Goal: Contribute content: Add original content to the website for others to see

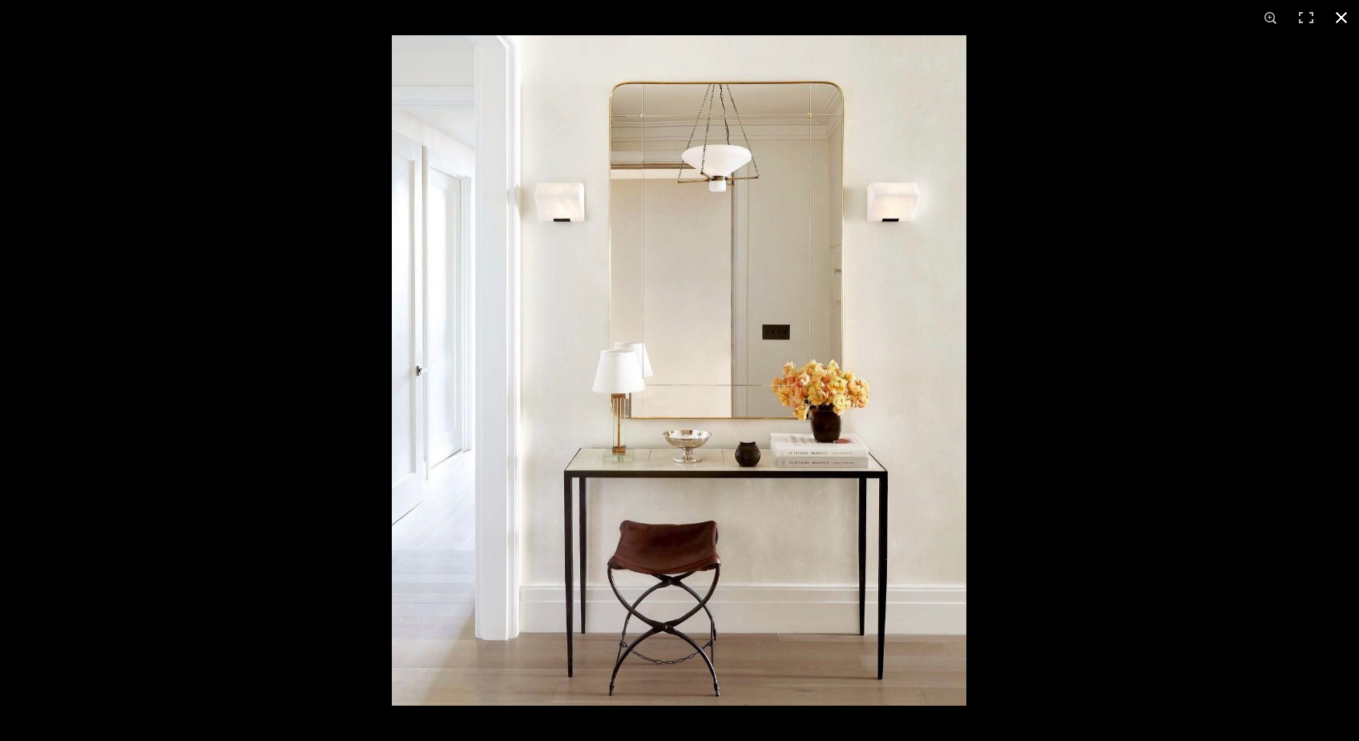
click at [1336, 16] on button at bounding box center [1341, 17] width 35 height 35
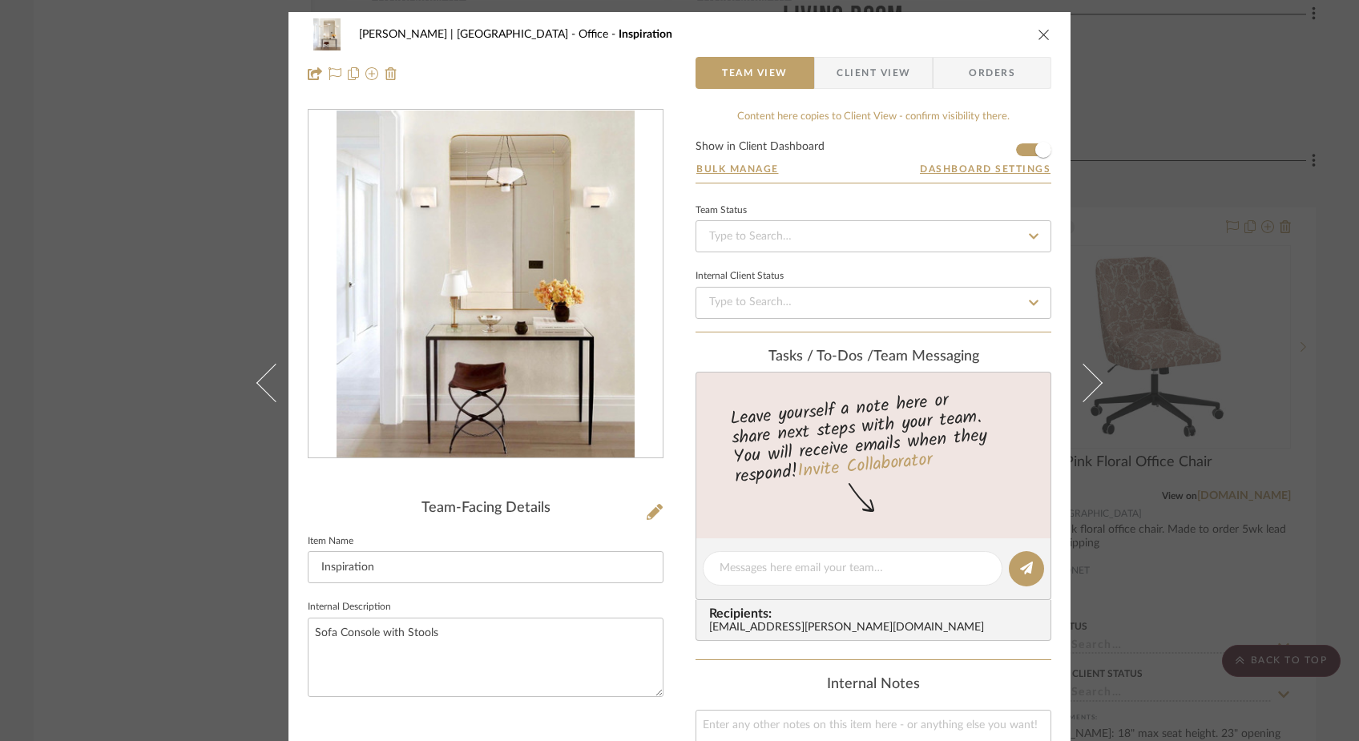
click at [147, 186] on div "Ferree | Brooklyn Heights Office Inspiration Team View Client View Orders Team-…" at bounding box center [679, 370] width 1359 height 741
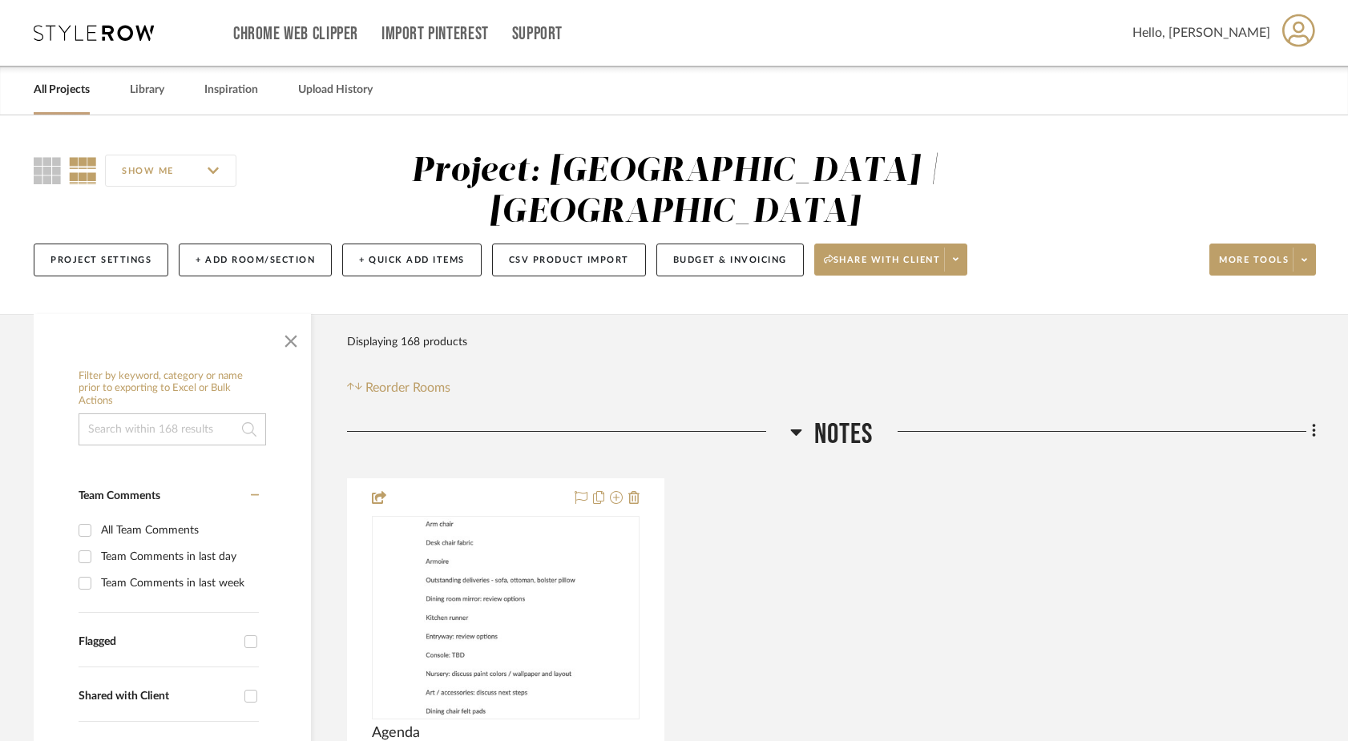
click at [69, 86] on link "All Projects" at bounding box center [62, 90] width 56 height 22
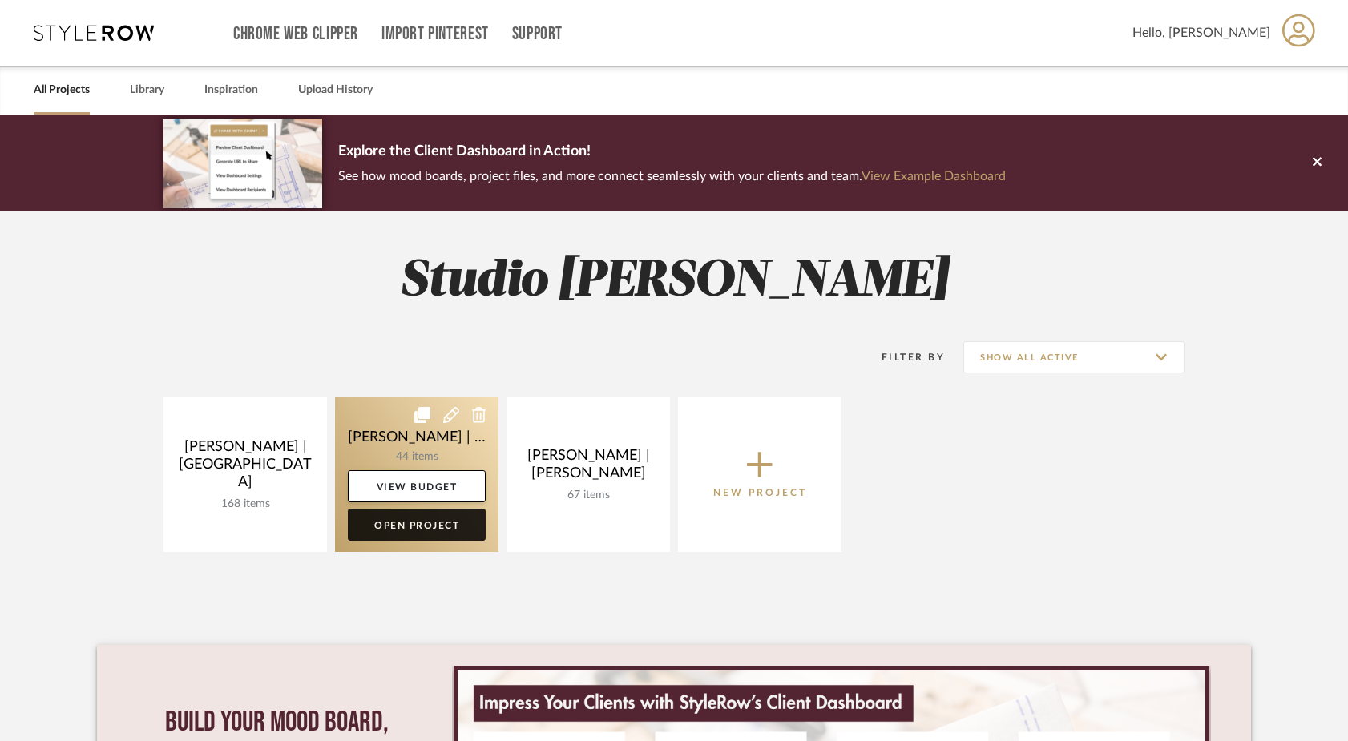
click at [433, 518] on link "Open Project" at bounding box center [417, 525] width 138 height 32
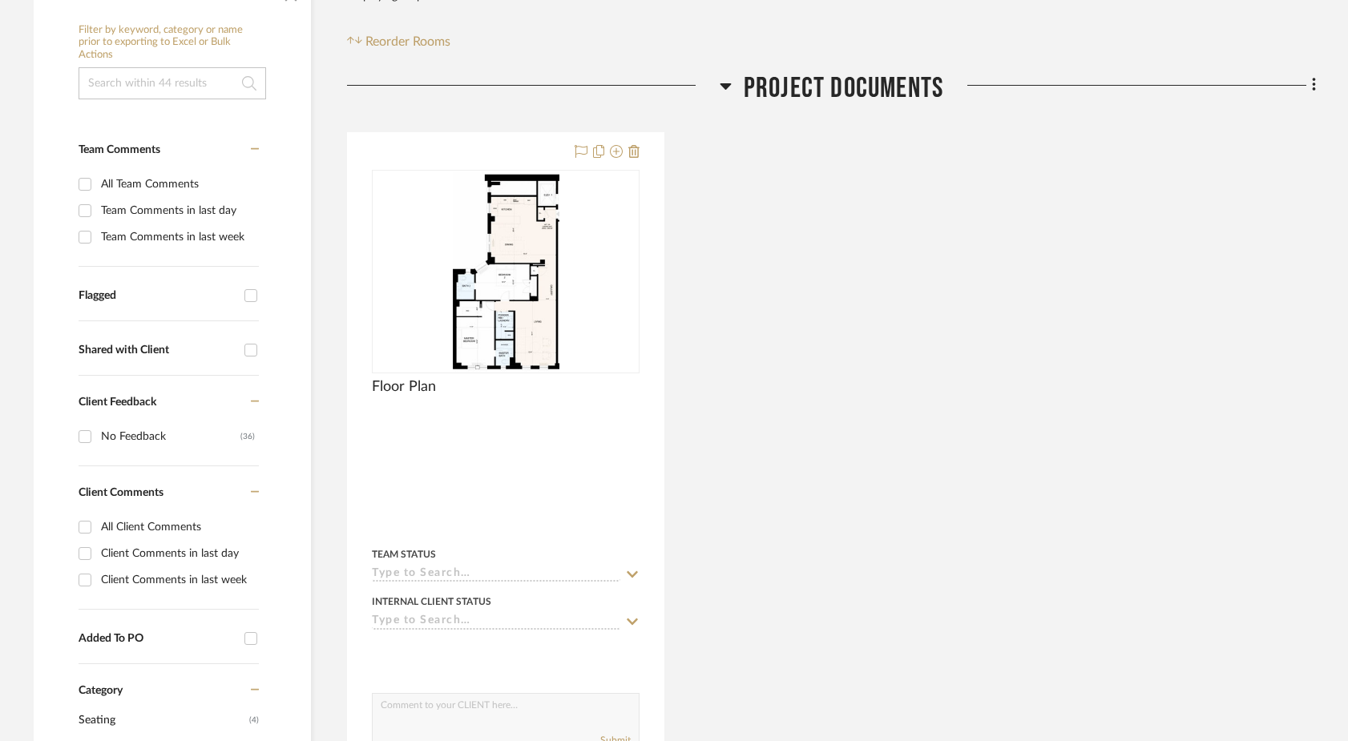
scroll to position [352, 0]
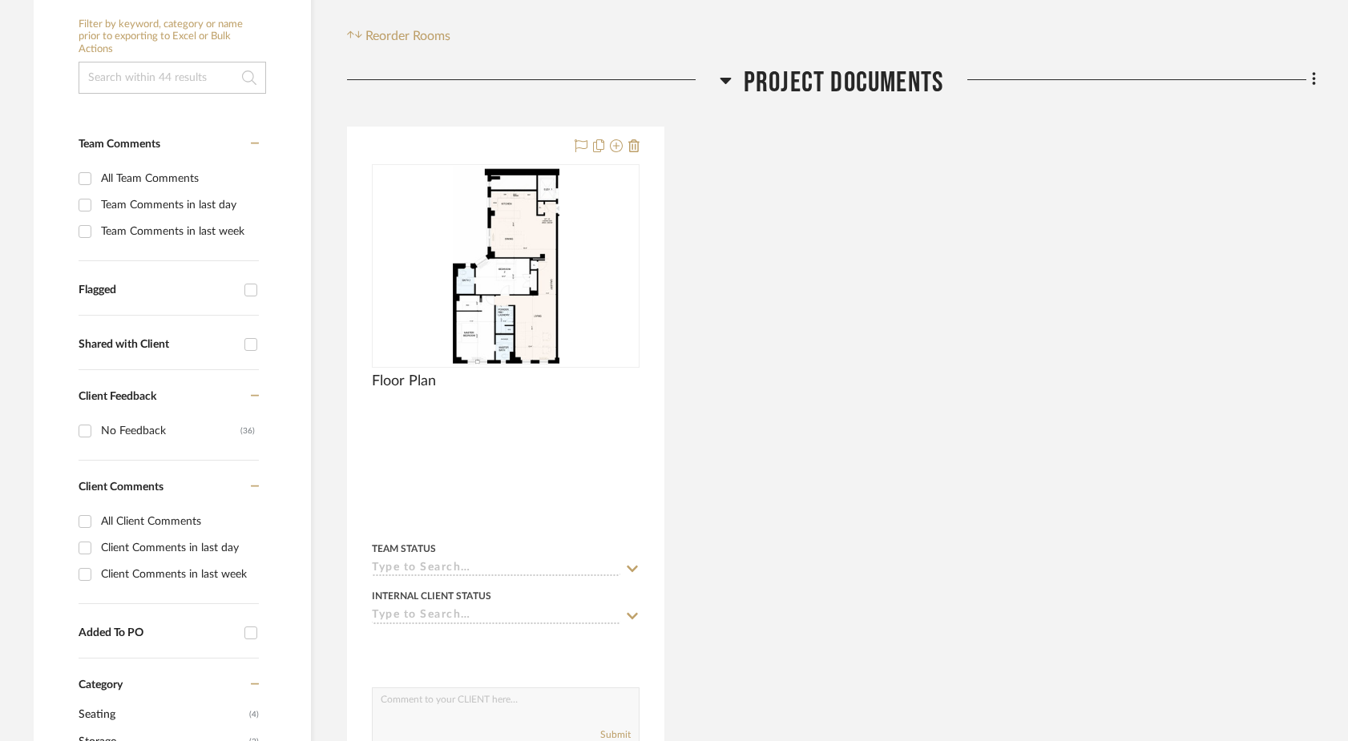
click at [163, 509] on div "All Client Comments" at bounding box center [178, 522] width 154 height 26
click at [98, 509] on input "All Client Comments" at bounding box center [85, 522] width 26 height 26
checkbox input "true"
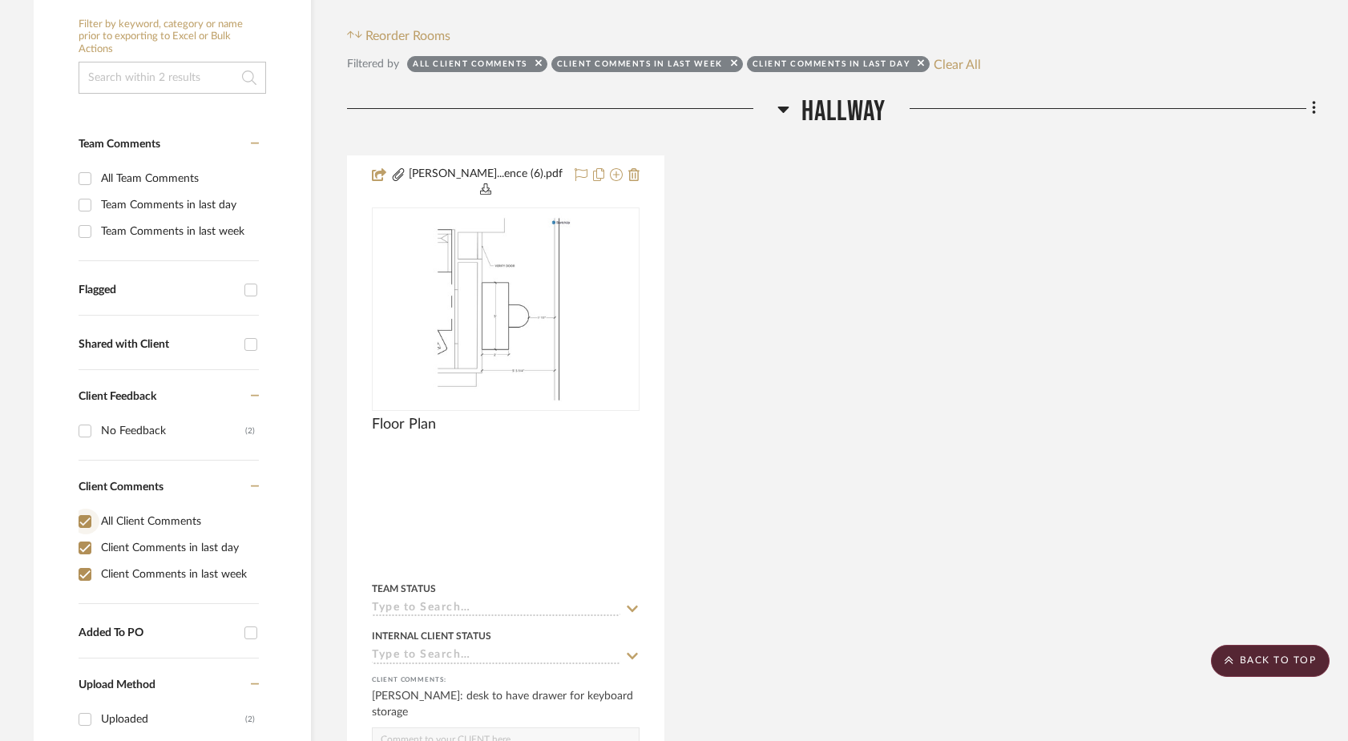
click at [83, 509] on input "All Client Comments" at bounding box center [85, 522] width 26 height 26
checkbox input "false"
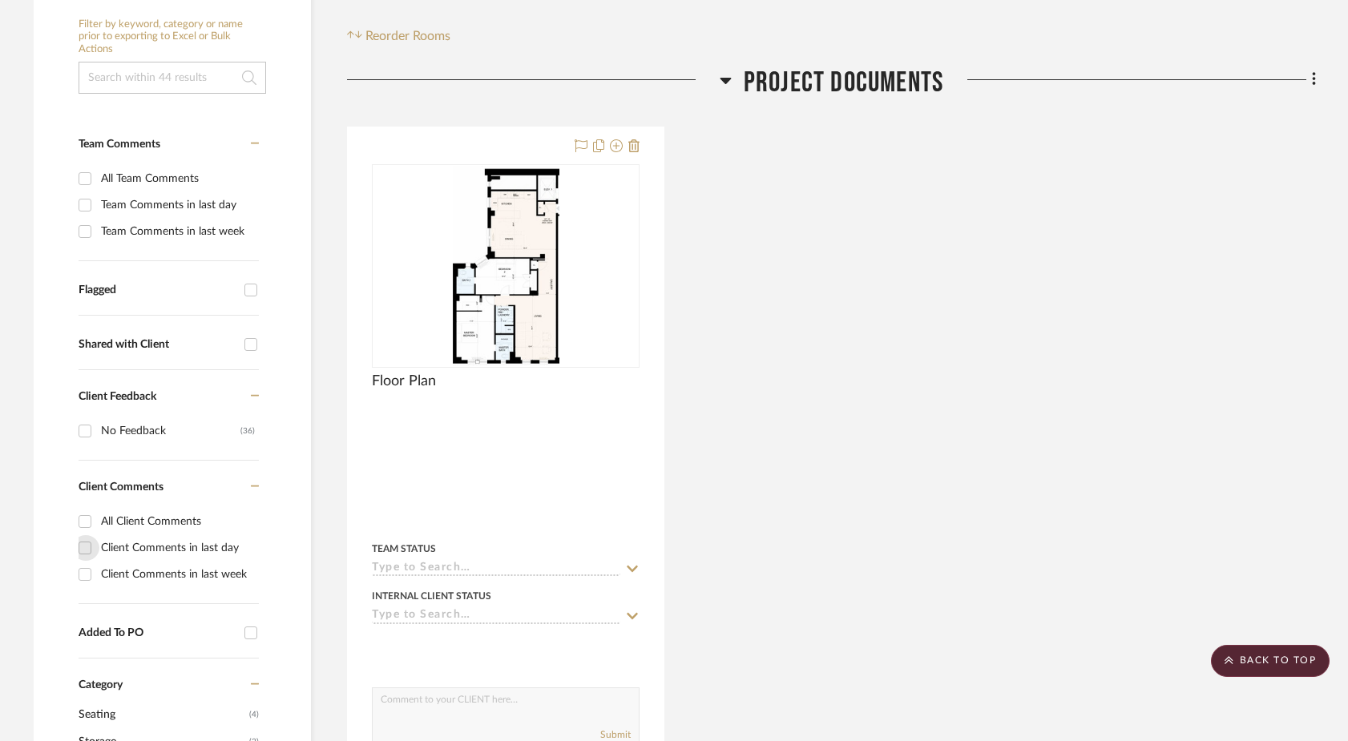
click at [83, 535] on input "Client Comments in last day" at bounding box center [85, 548] width 26 height 26
checkbox input "true"
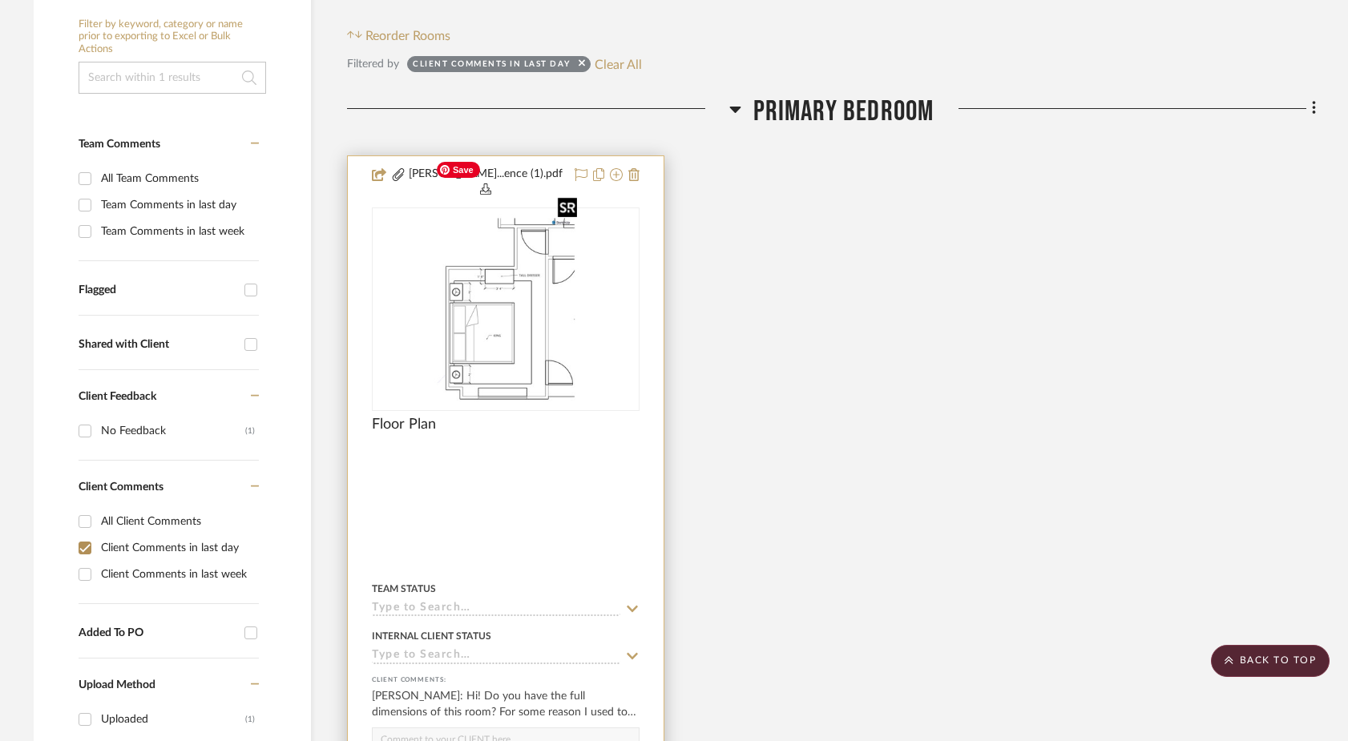
click at [510, 280] on img "0" at bounding box center [506, 309] width 155 height 200
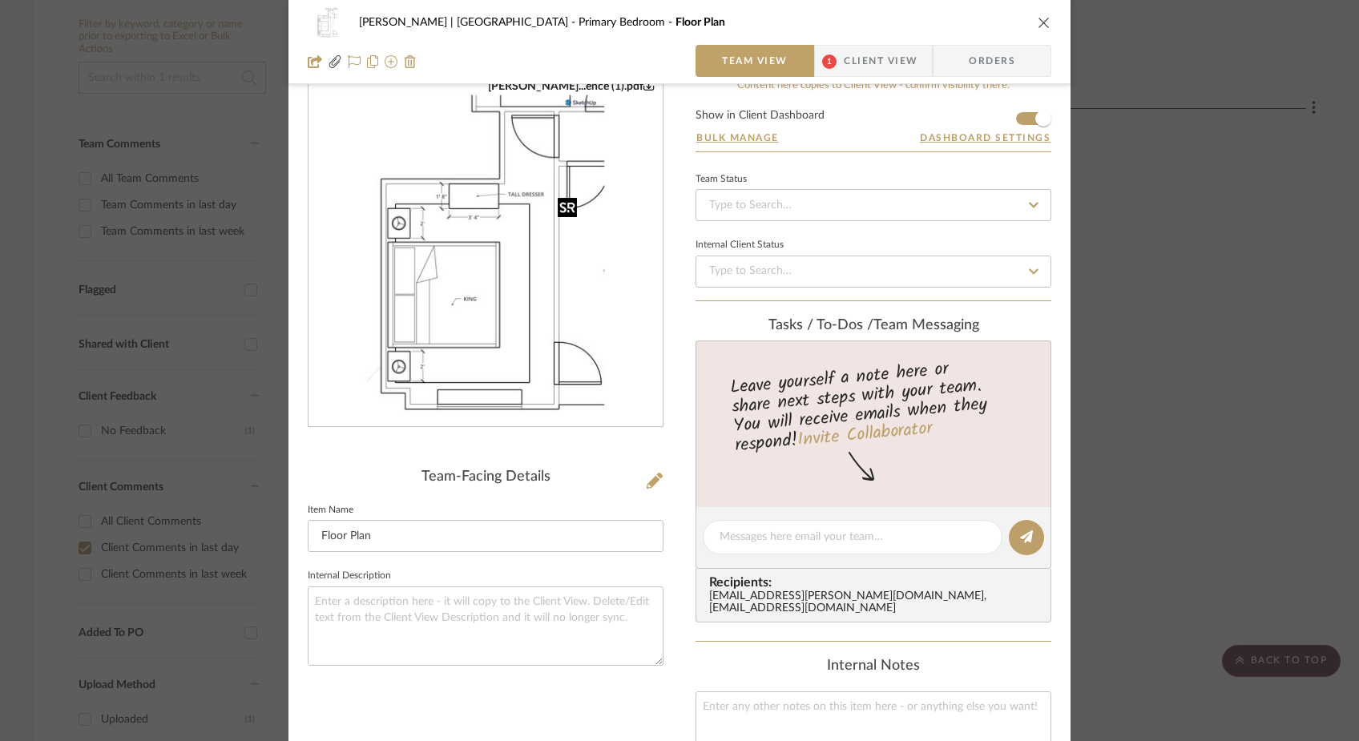
scroll to position [33, 0]
click at [889, 62] on span "Client View" at bounding box center [881, 61] width 74 height 32
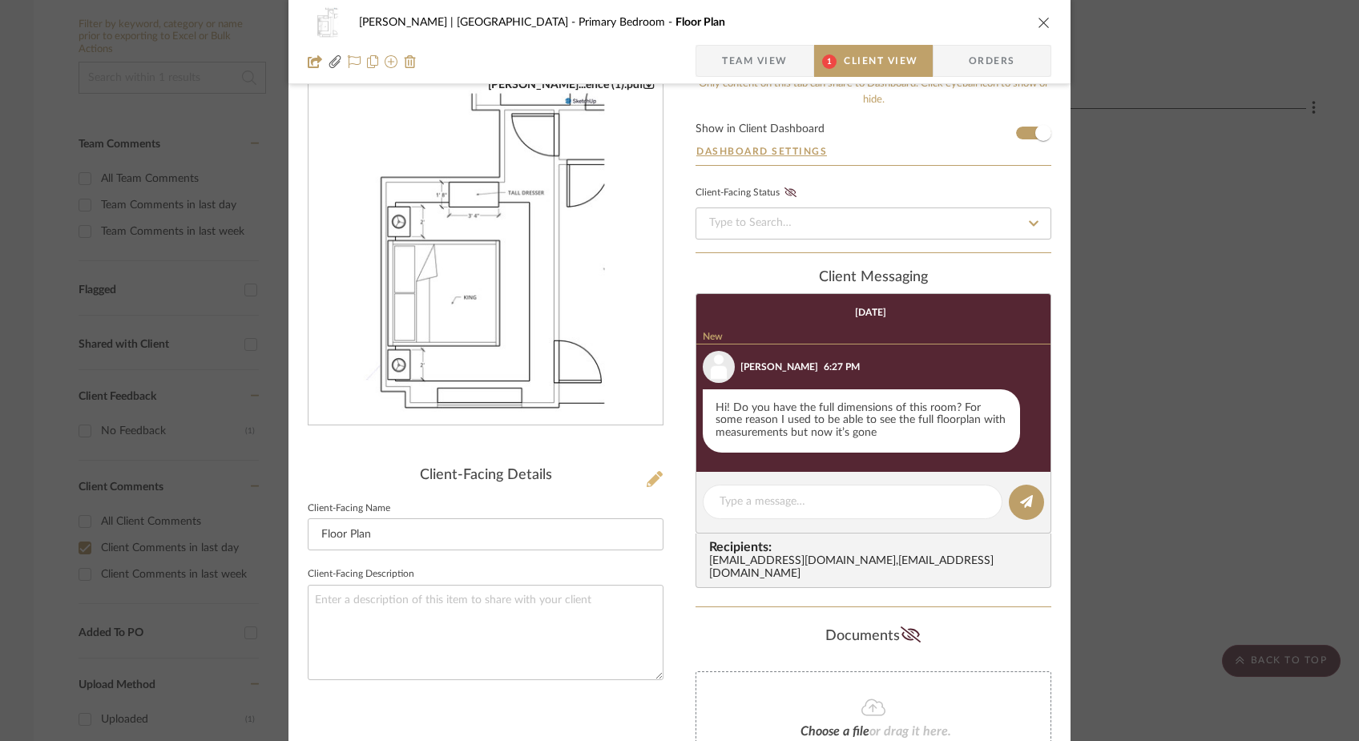
click at [647, 478] on icon at bounding box center [655, 479] width 16 height 16
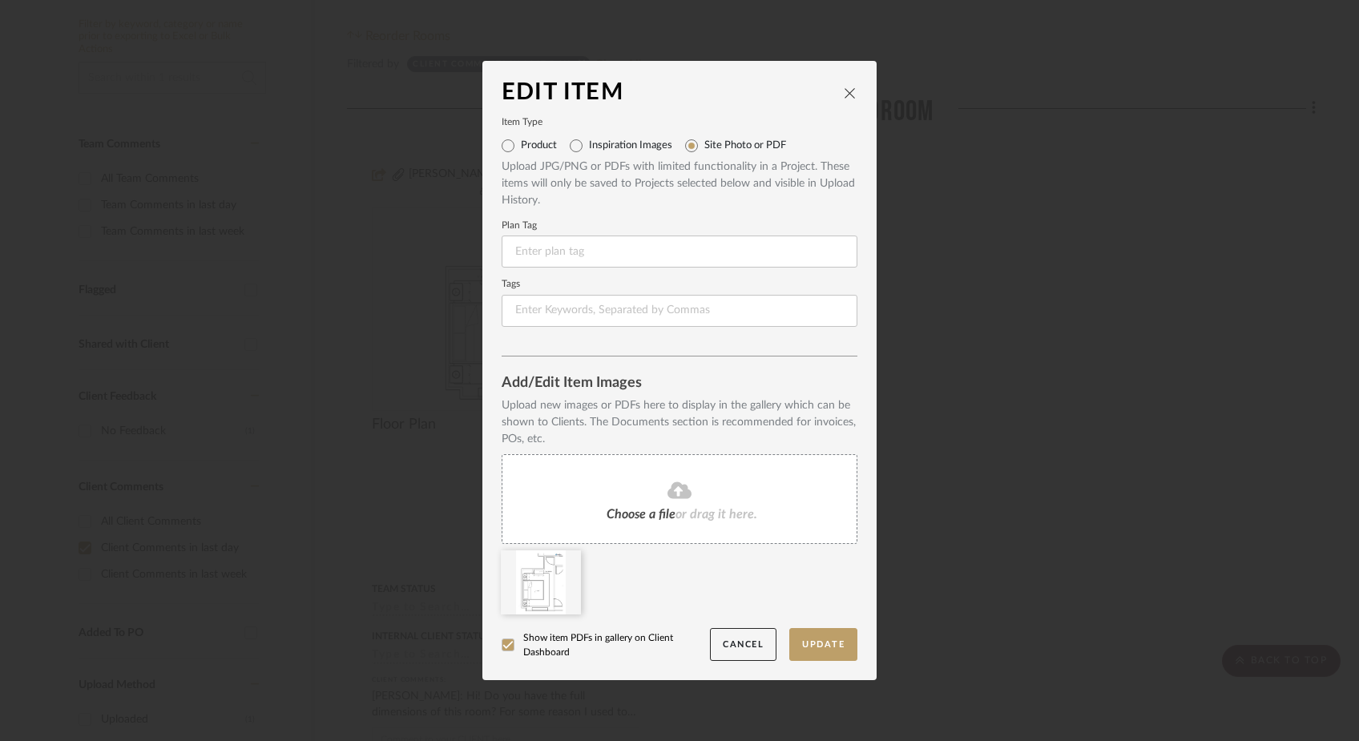
click at [641, 494] on fa-icon at bounding box center [679, 491] width 146 height 21
click at [812, 639] on button "Update" at bounding box center [823, 644] width 68 height 33
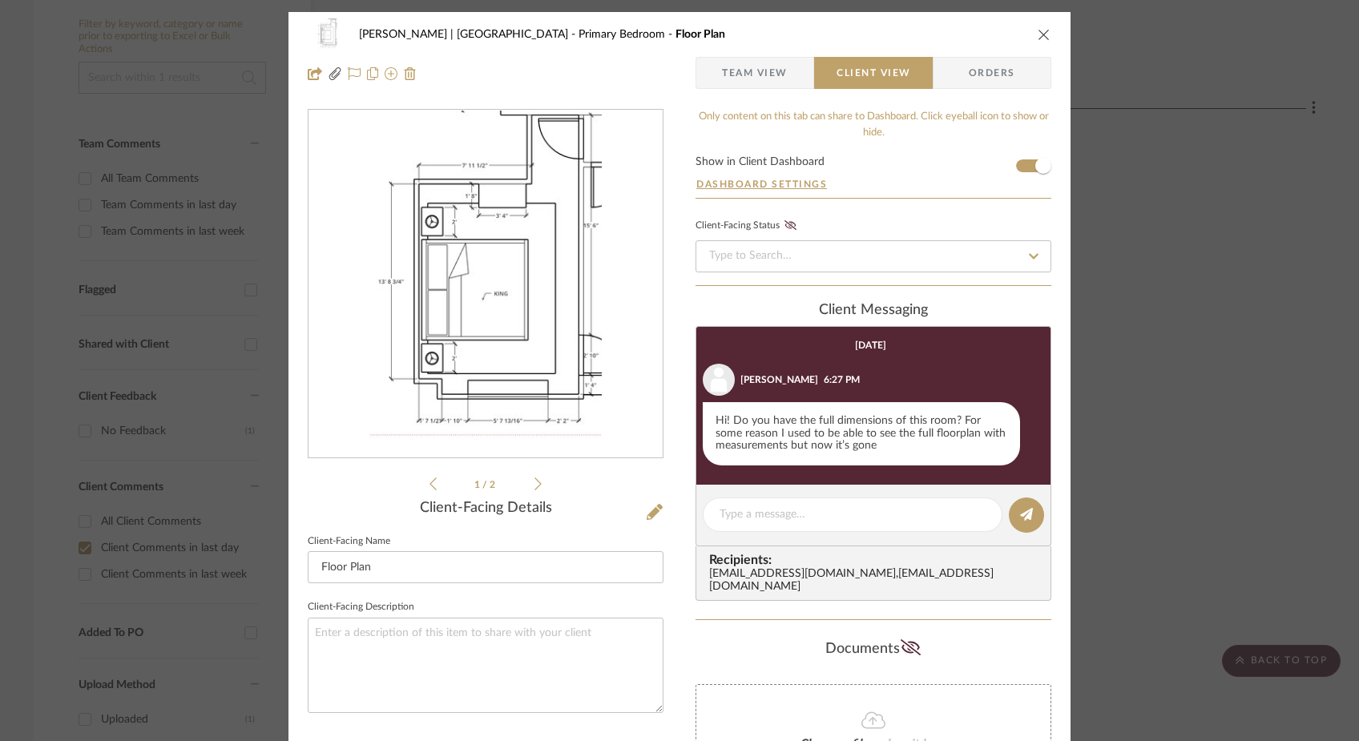
click at [1171, 207] on div "Gutstein-Dyja | Upper West Side Primary Bedroom Floor Plan Team View Client Vie…" at bounding box center [679, 370] width 1359 height 741
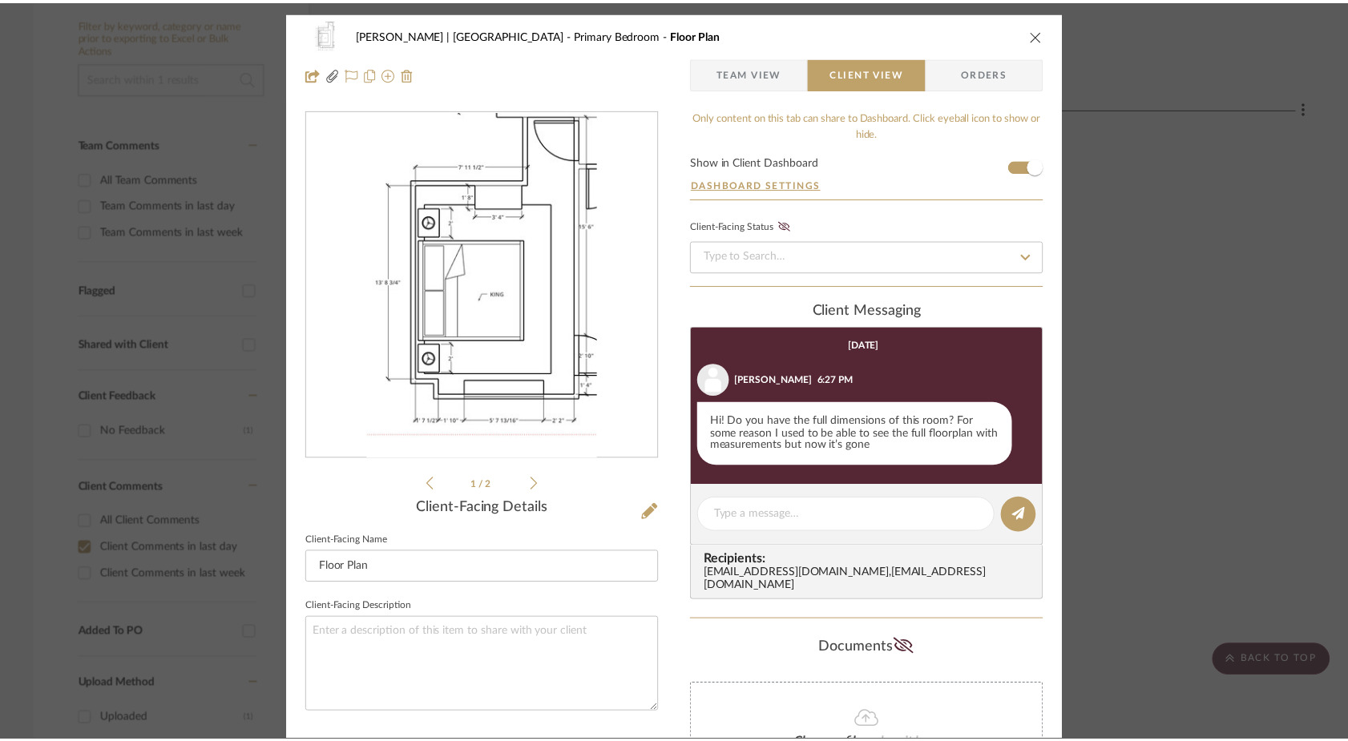
scroll to position [352, 0]
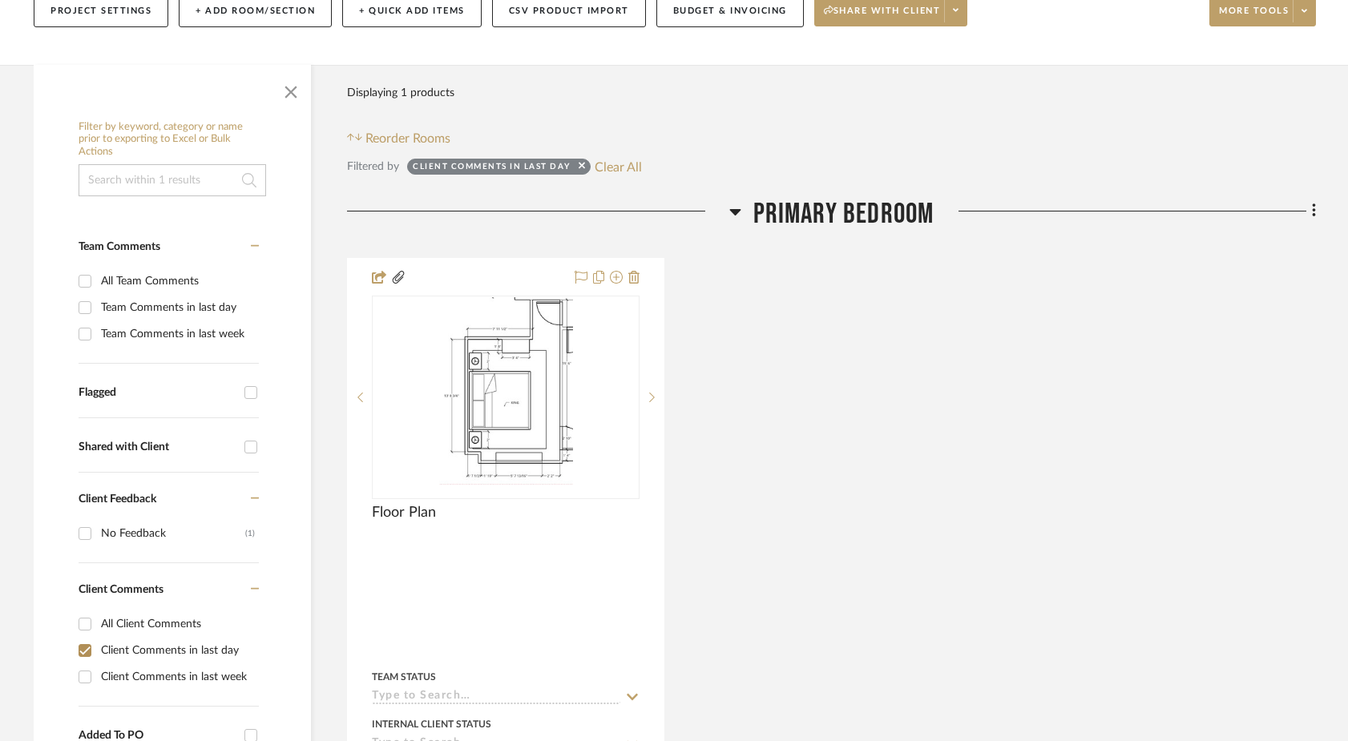
scroll to position [264, 0]
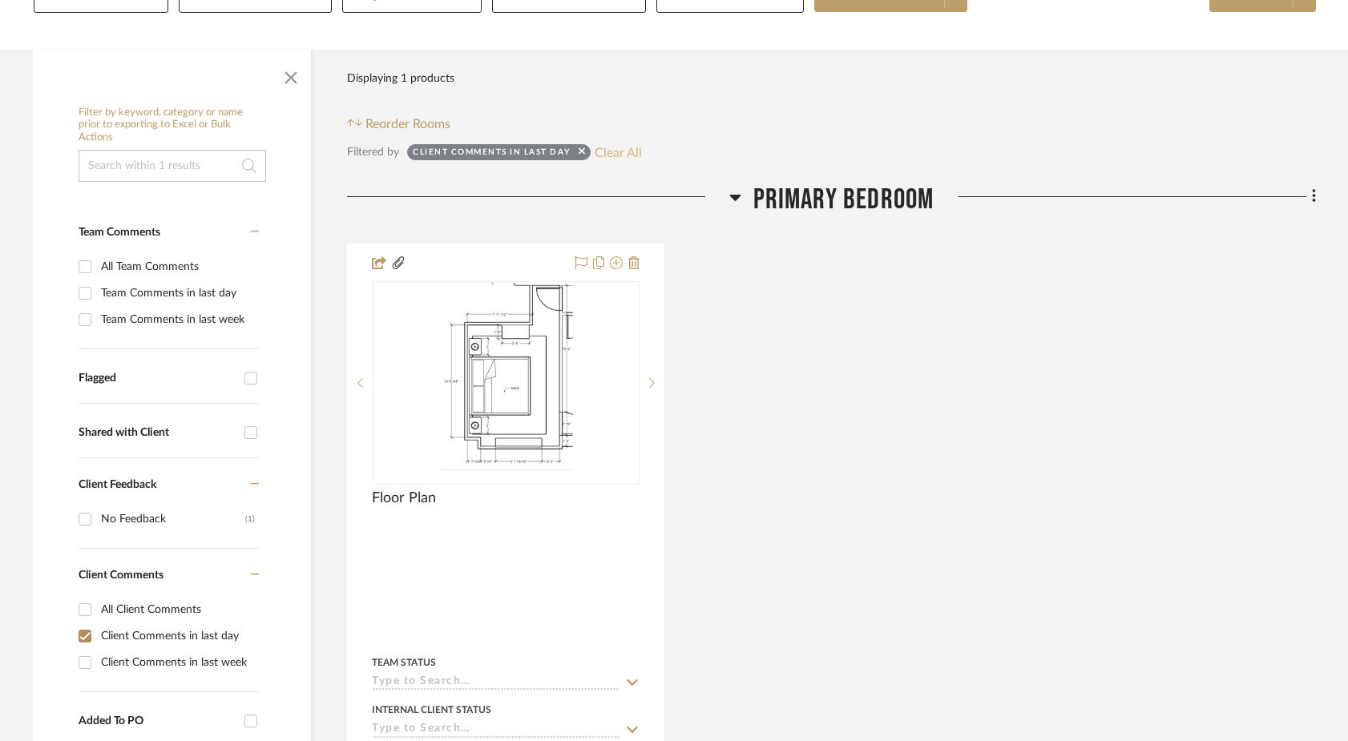
click at [622, 142] on button "Clear All" at bounding box center [617, 152] width 47 height 21
checkbox input "false"
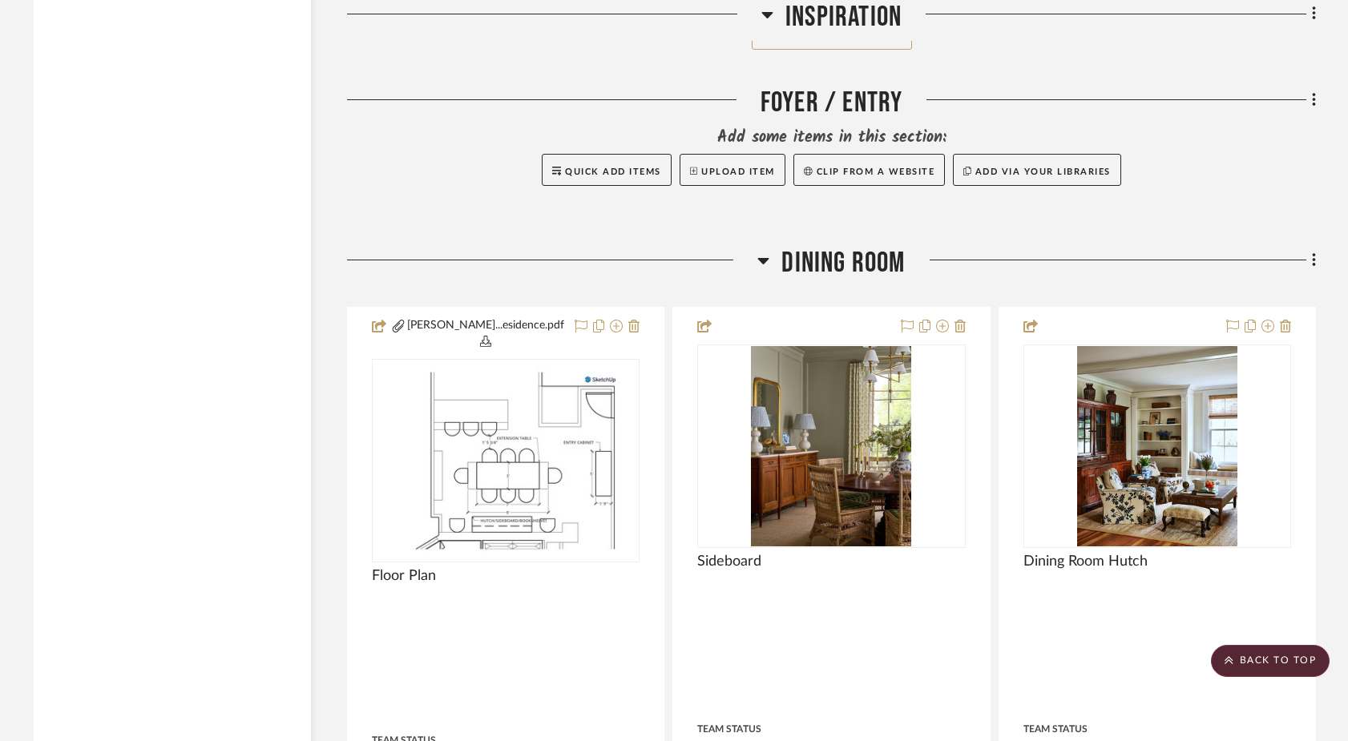
scroll to position [3399, 0]
click at [1312, 252] on icon at bounding box center [1313, 259] width 3 height 14
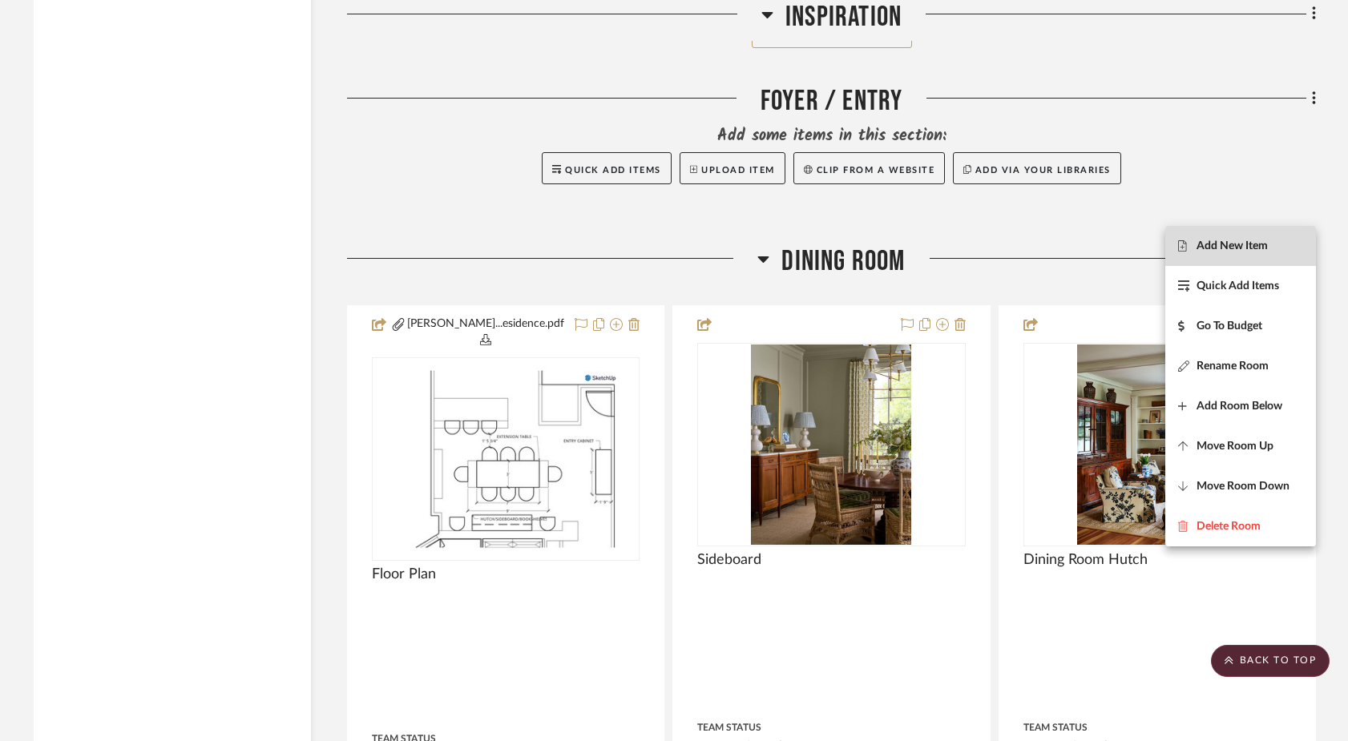
click at [1241, 253] on button "Add New Item" at bounding box center [1240, 246] width 151 height 40
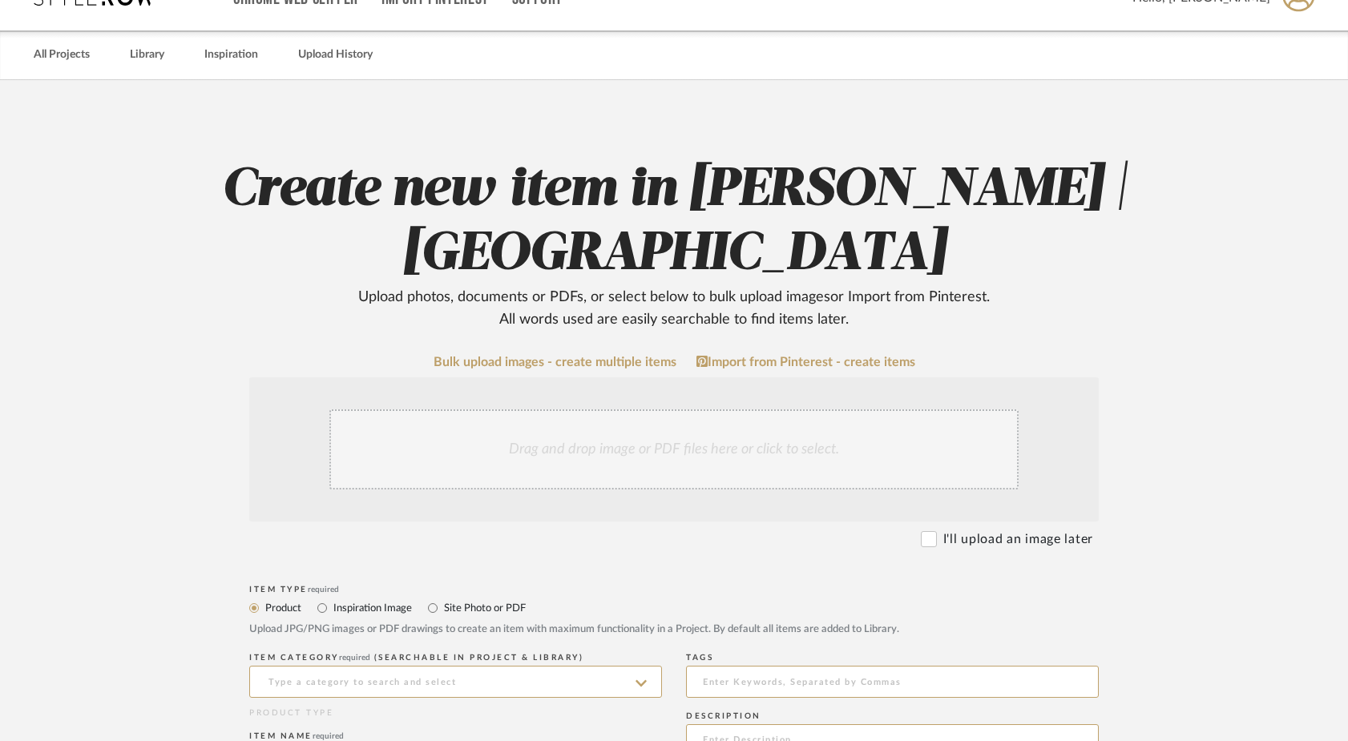
scroll to position [54, 0]
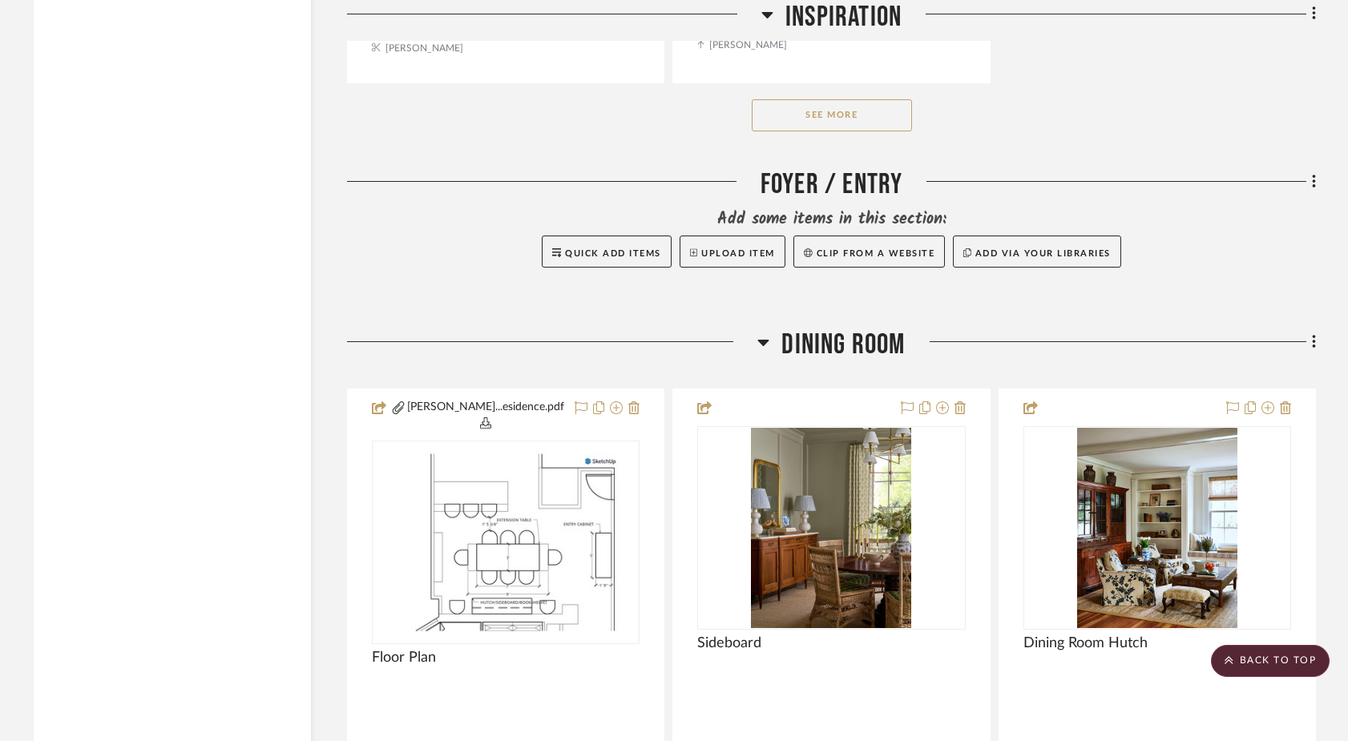
scroll to position [3330, 0]
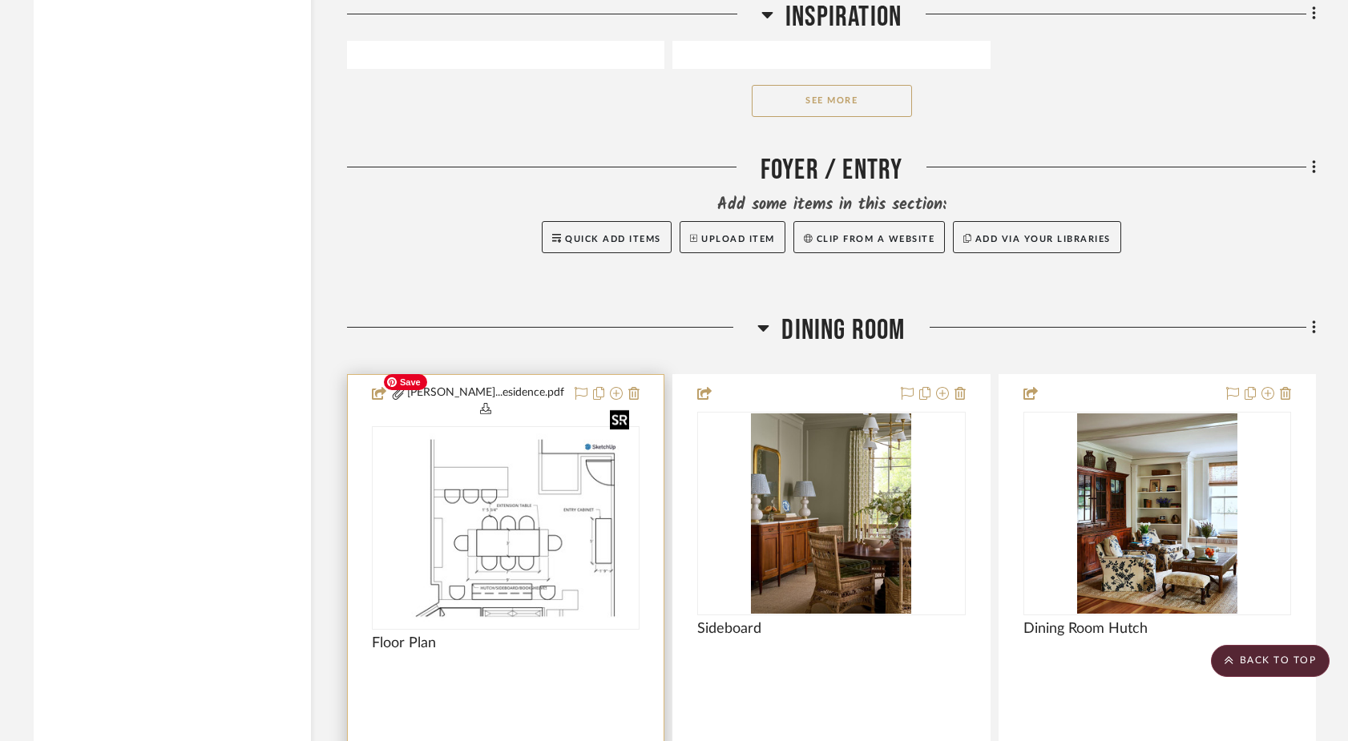
click at [0, 0] on img at bounding box center [0, 0] width 0 height 0
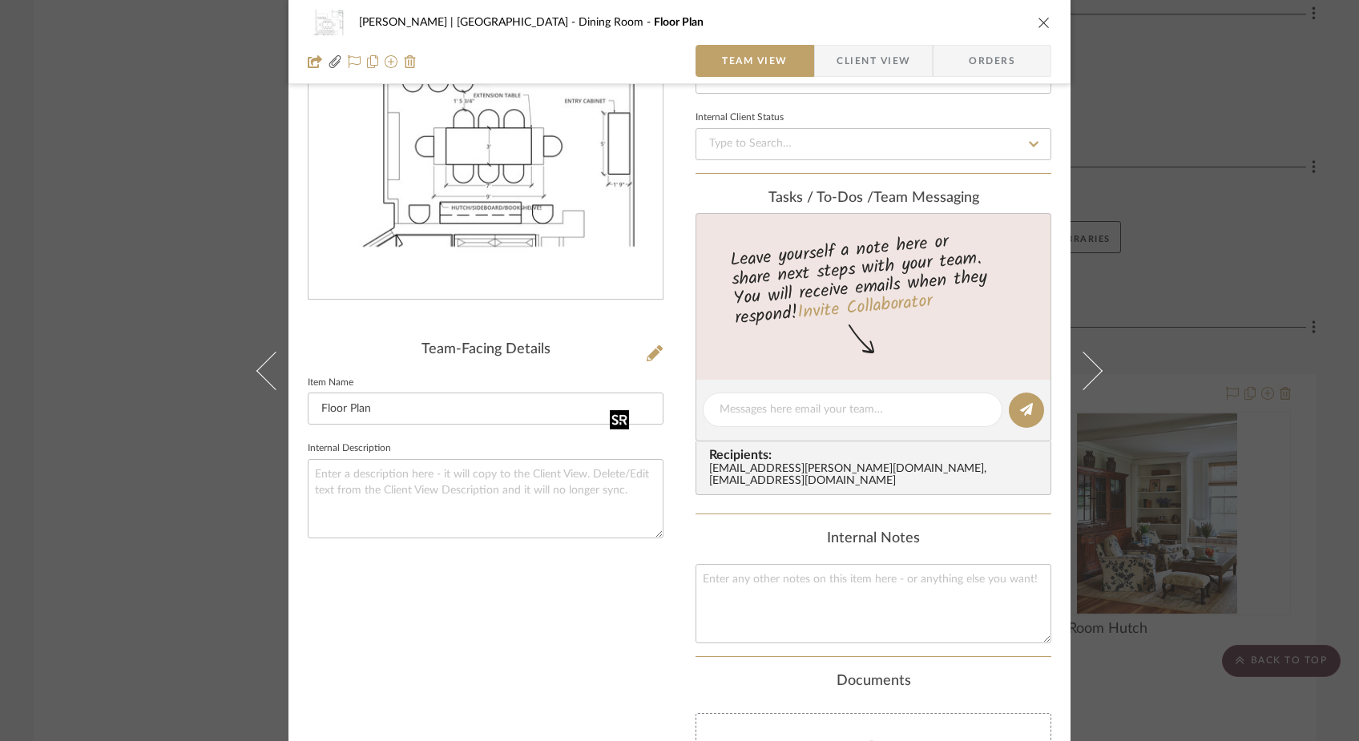
scroll to position [195, 0]
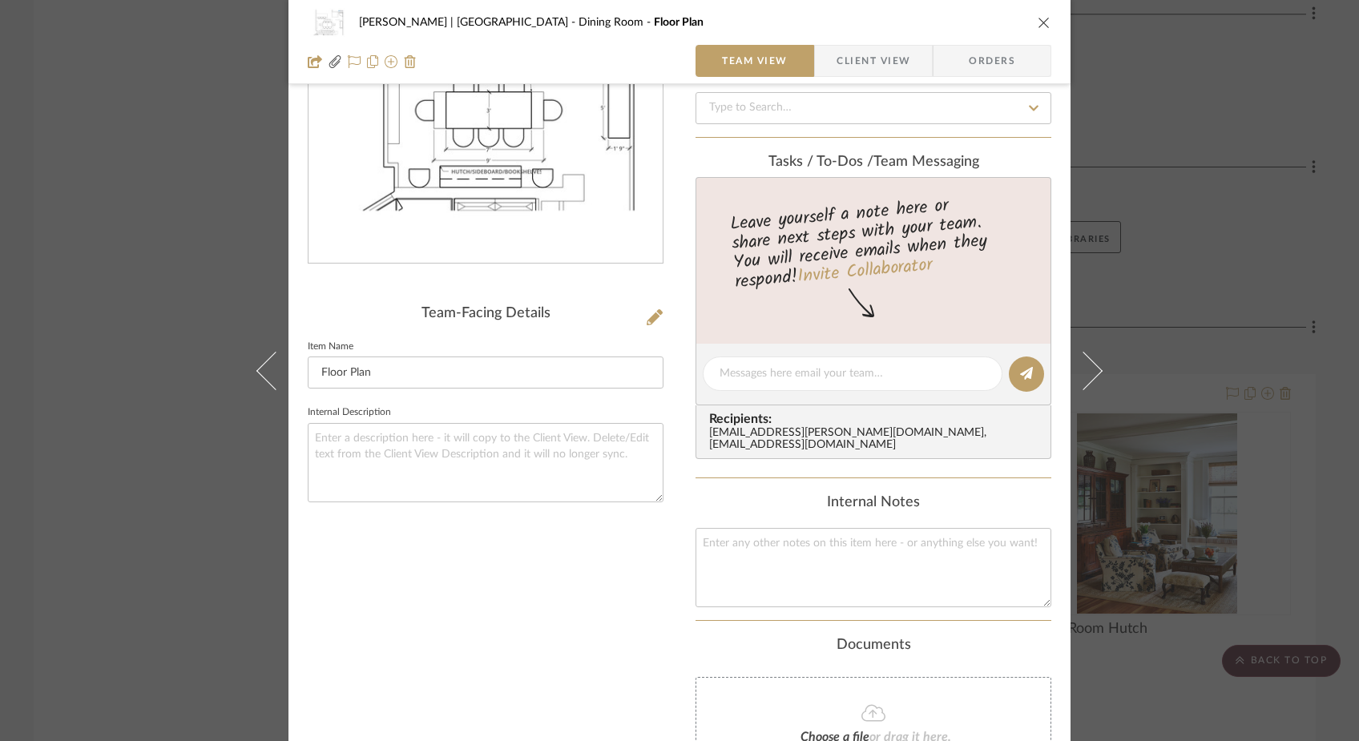
click at [544, 166] on img "0" at bounding box center [485, 90] width 354 height 274
click at [650, 318] on icon at bounding box center [655, 317] width 16 height 16
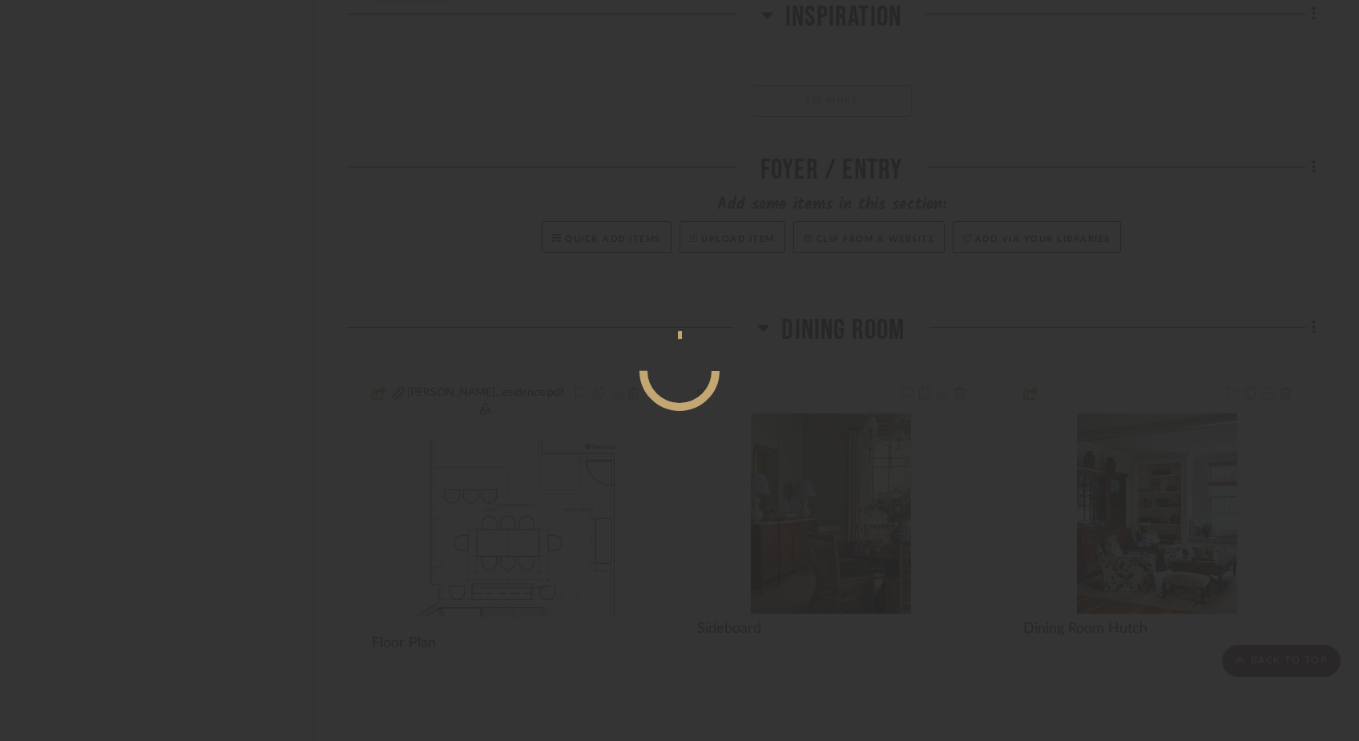
scroll to position [0, 0]
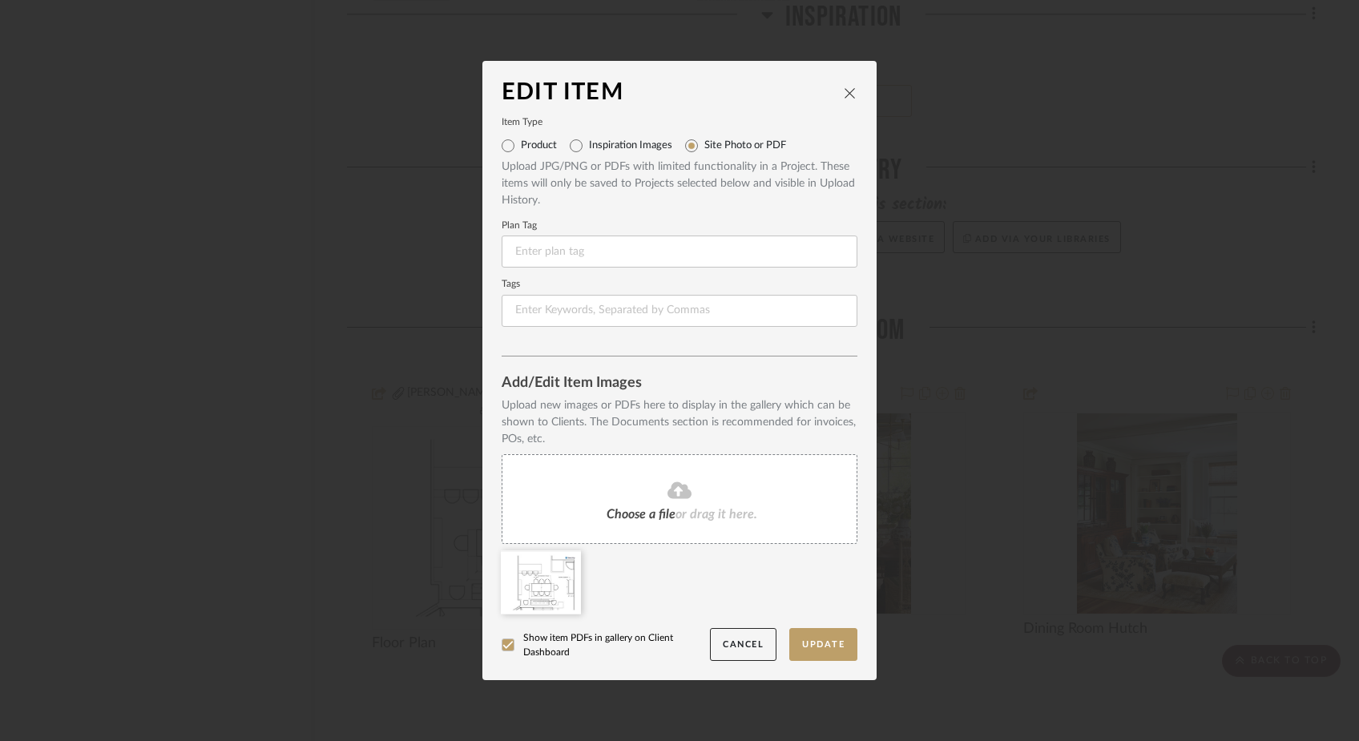
click at [665, 516] on span "Choose a file" at bounding box center [640, 514] width 69 height 13
click at [826, 647] on button "Update" at bounding box center [823, 644] width 68 height 33
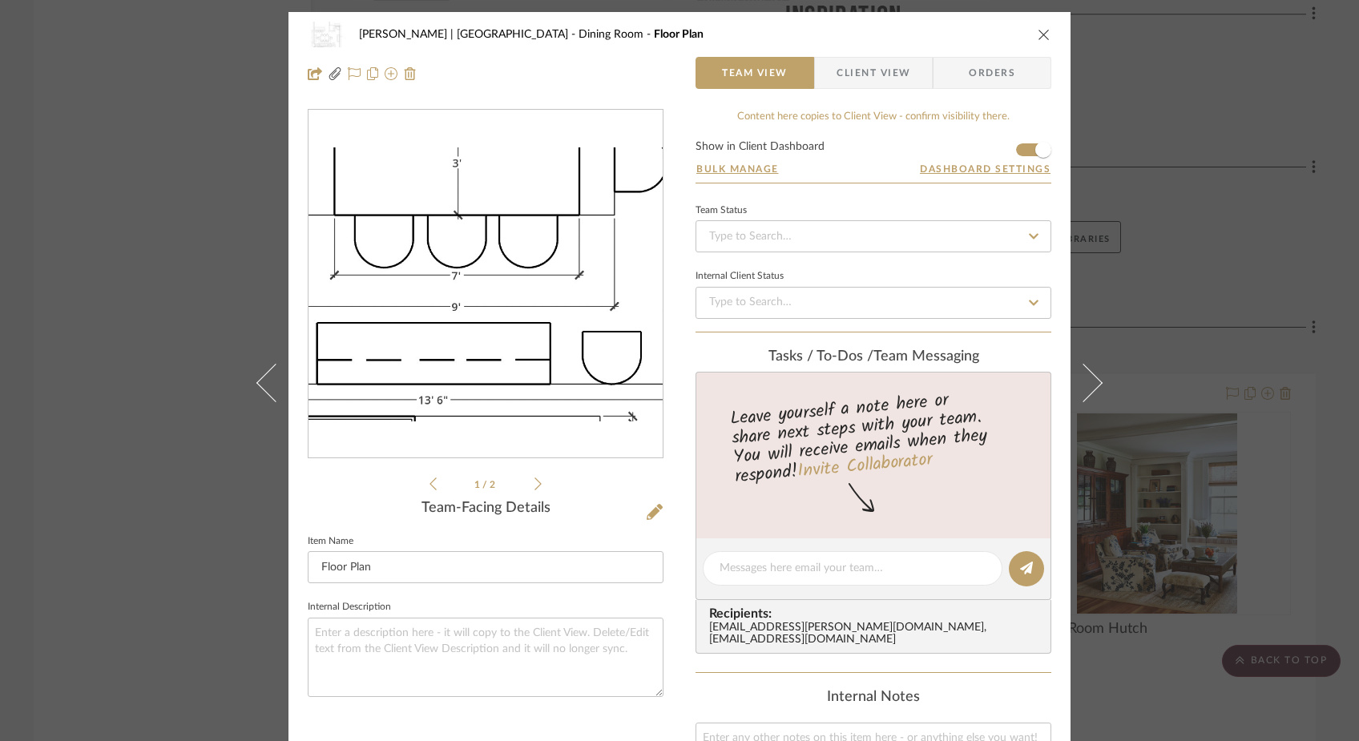
click at [472, 365] on img "0" at bounding box center [485, 285] width 354 height 238
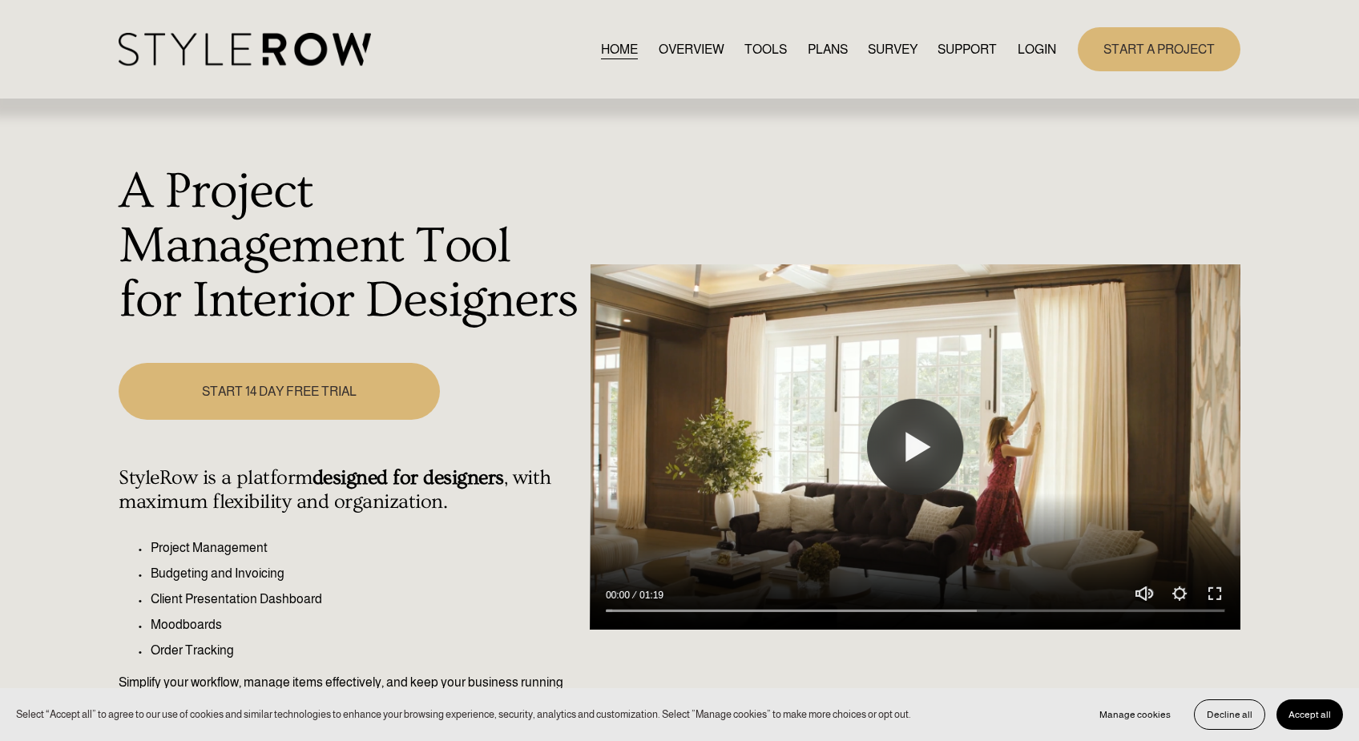
click at [1037, 50] on link "LOGIN" at bounding box center [1036, 49] width 38 height 22
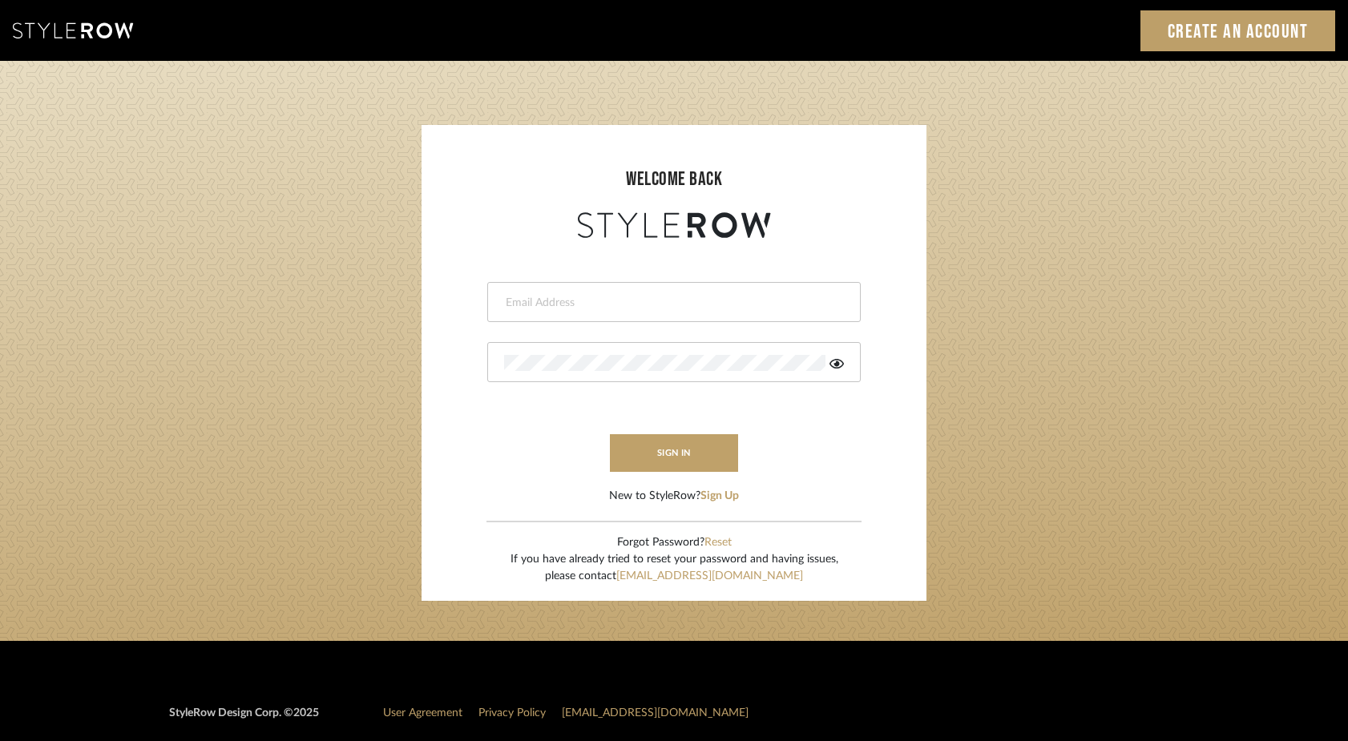
click at [600, 312] on div at bounding box center [673, 302] width 373 height 40
type input "steph@studio-reneau.com"
click at [688, 462] on button "sign in" at bounding box center [674, 453] width 128 height 38
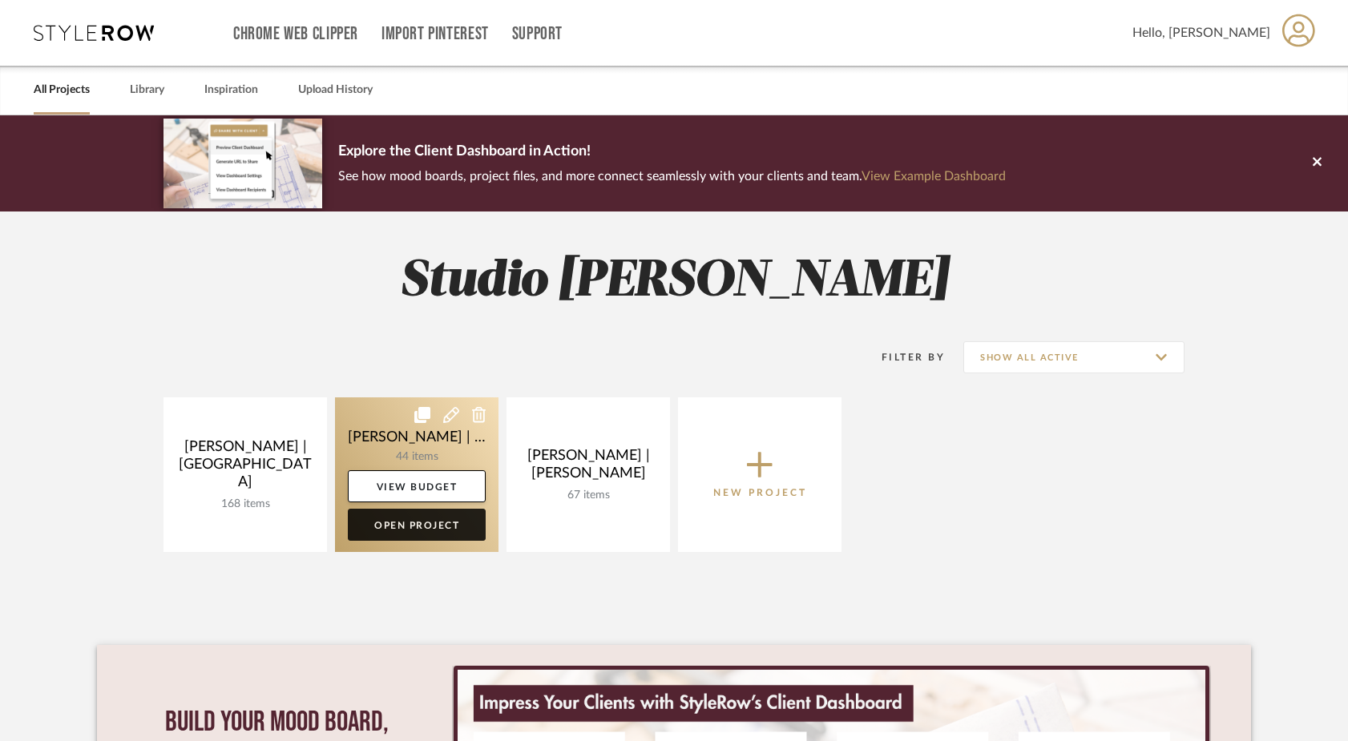
click at [420, 526] on link "Open Project" at bounding box center [417, 525] width 138 height 32
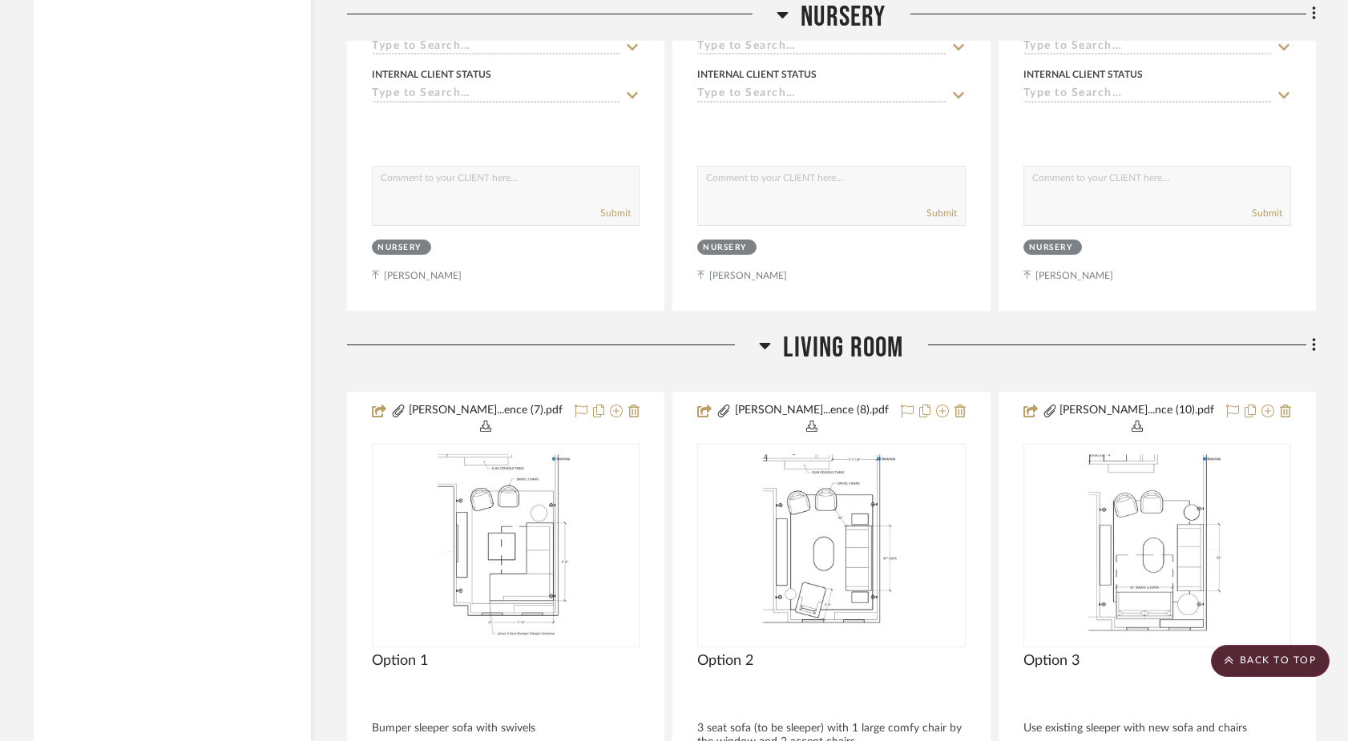
scroll to position [7531, 0]
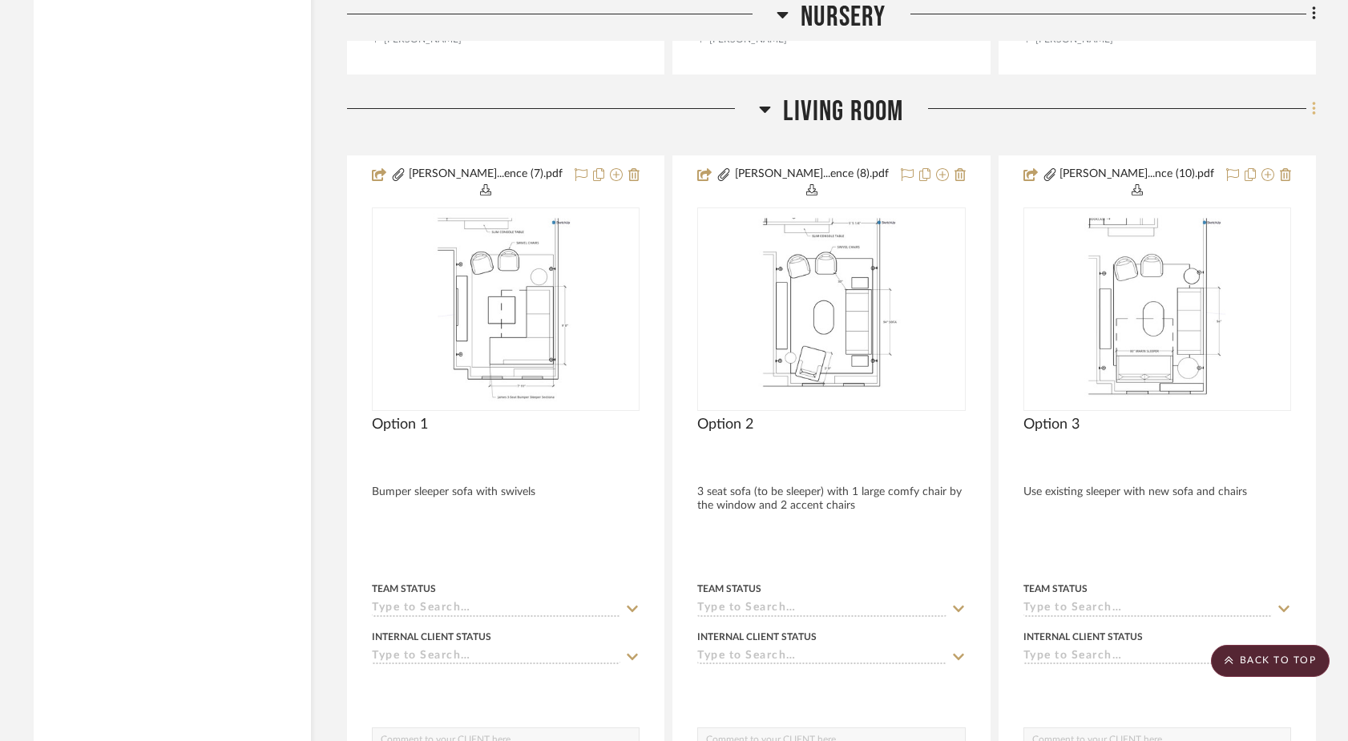
click at [1313, 100] on icon at bounding box center [1314, 109] width 5 height 18
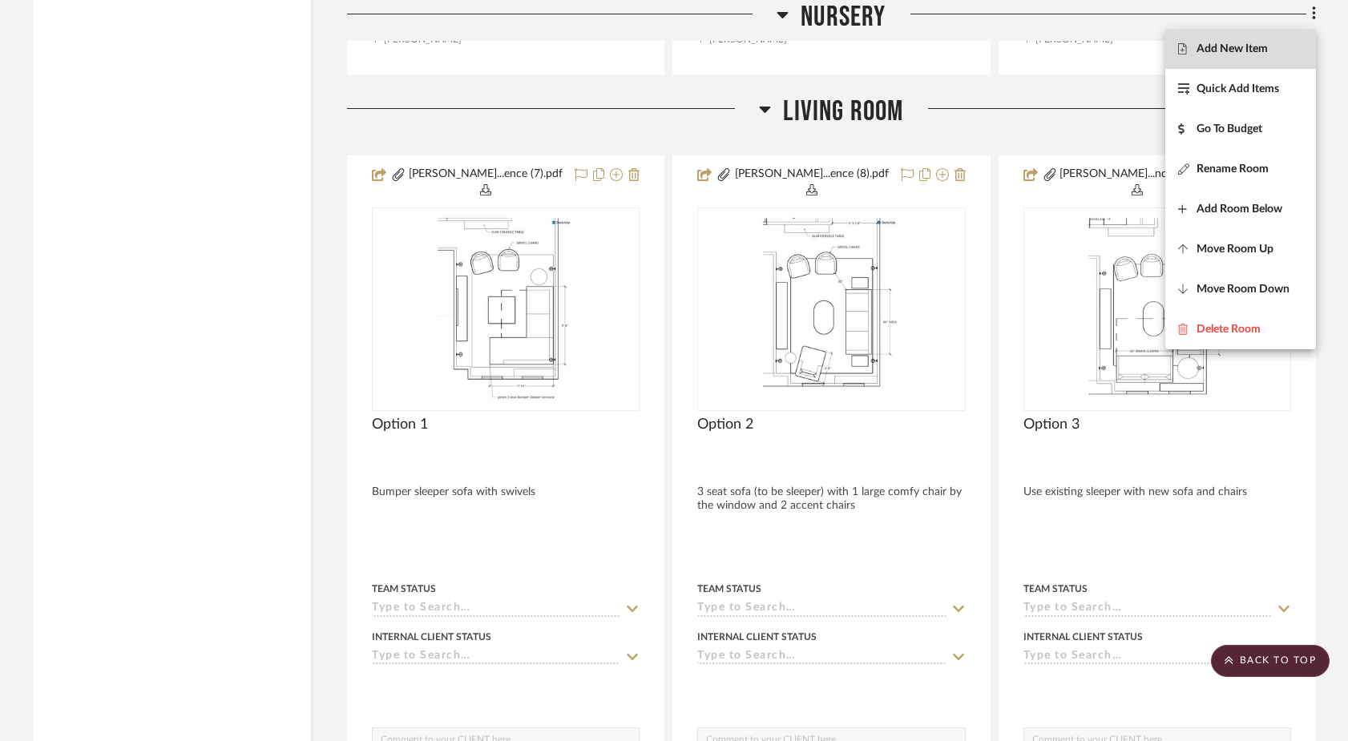
click at [1269, 52] on span "Add New Item" at bounding box center [1240, 49] width 125 height 14
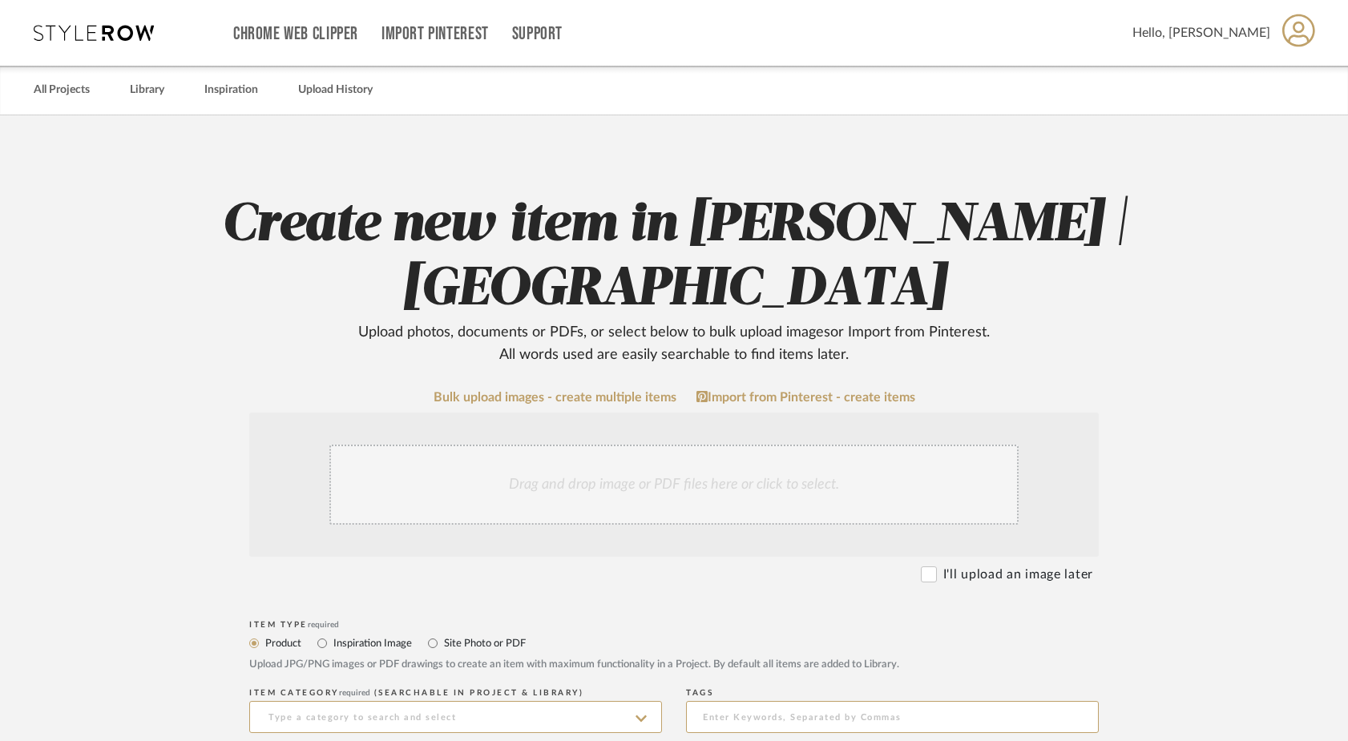
click at [578, 480] on div "Drag and drop image or PDF files here or click to select." at bounding box center [673, 485] width 689 height 80
click at [498, 482] on div "Drag and drop image or PDF files here or click to select." at bounding box center [673, 485] width 689 height 80
click at [627, 479] on div "Drag and drop image or PDF files here or click to select." at bounding box center [673, 485] width 689 height 80
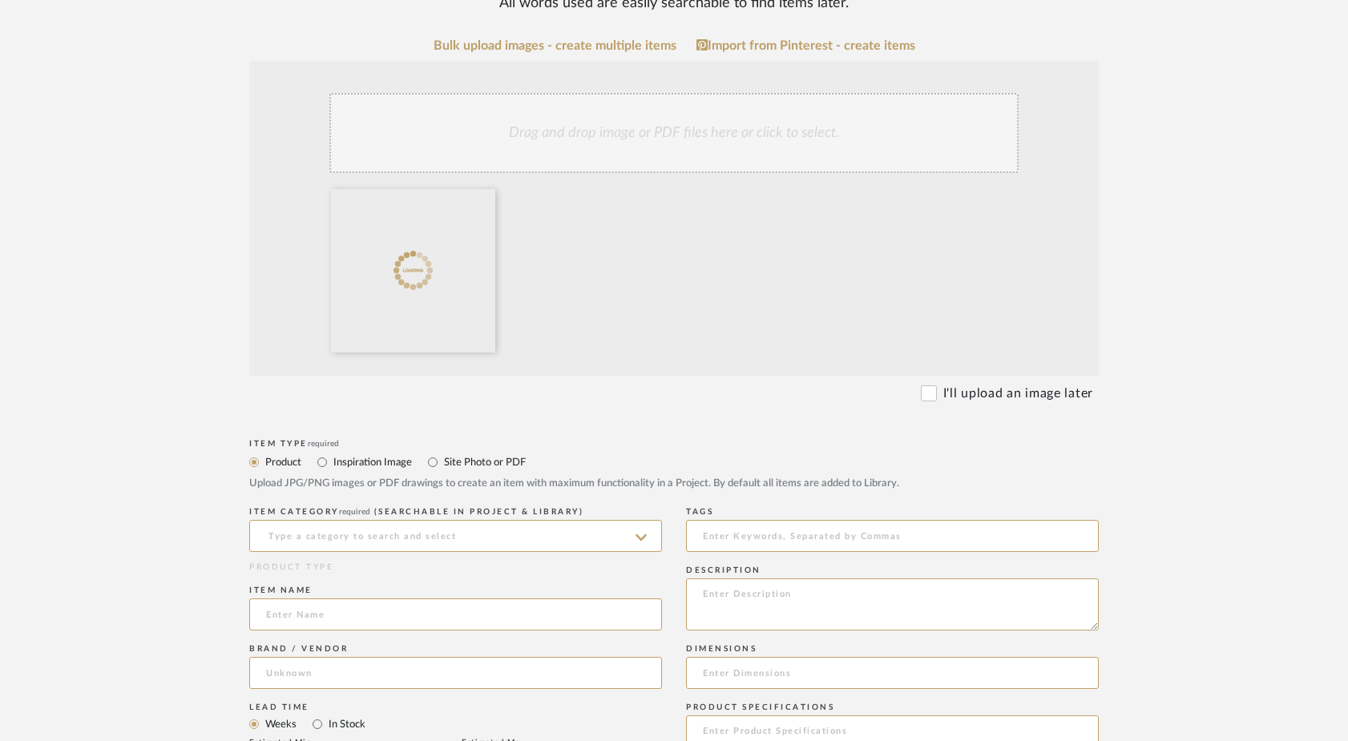
scroll to position [365, 0]
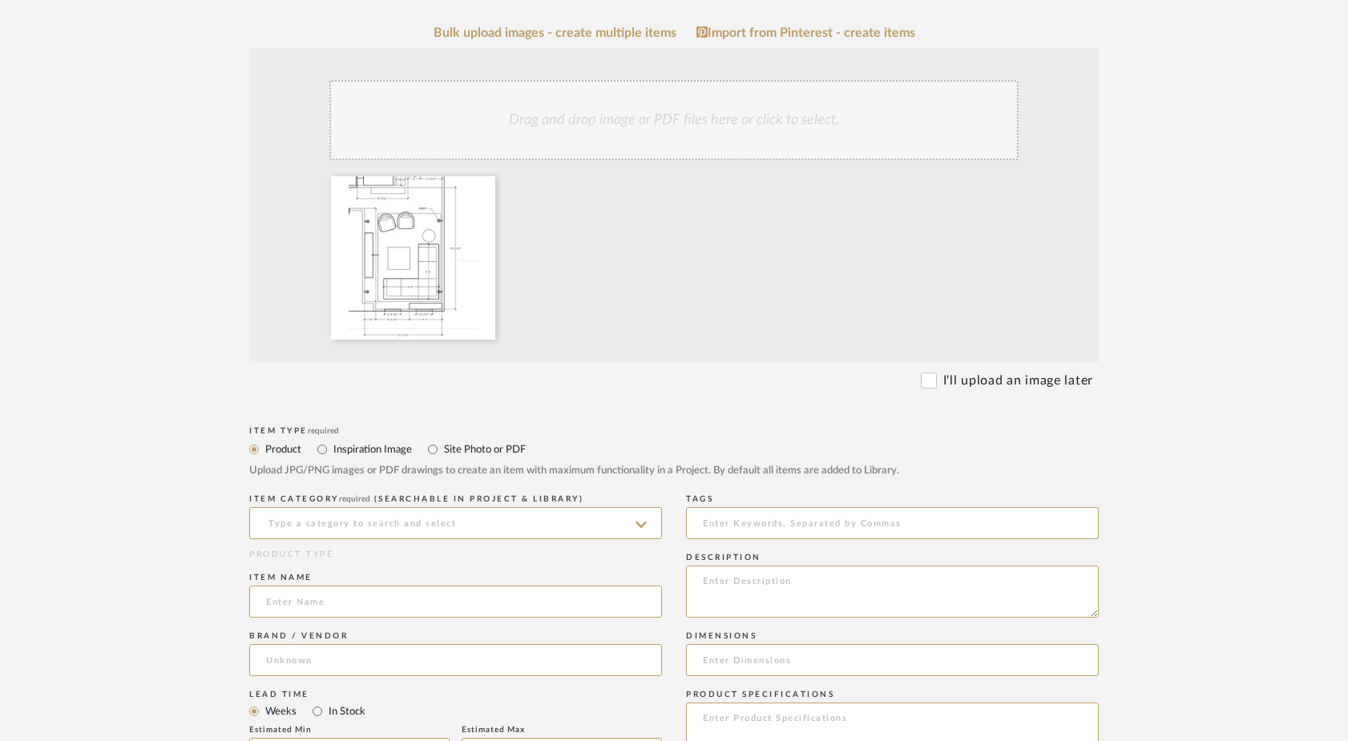
click at [448, 447] on label "Site Photo or PDF" at bounding box center [483, 450] width 83 height 18
click at [442, 447] on input "Site Photo or PDF" at bounding box center [432, 449] width 19 height 19
radio input "true"
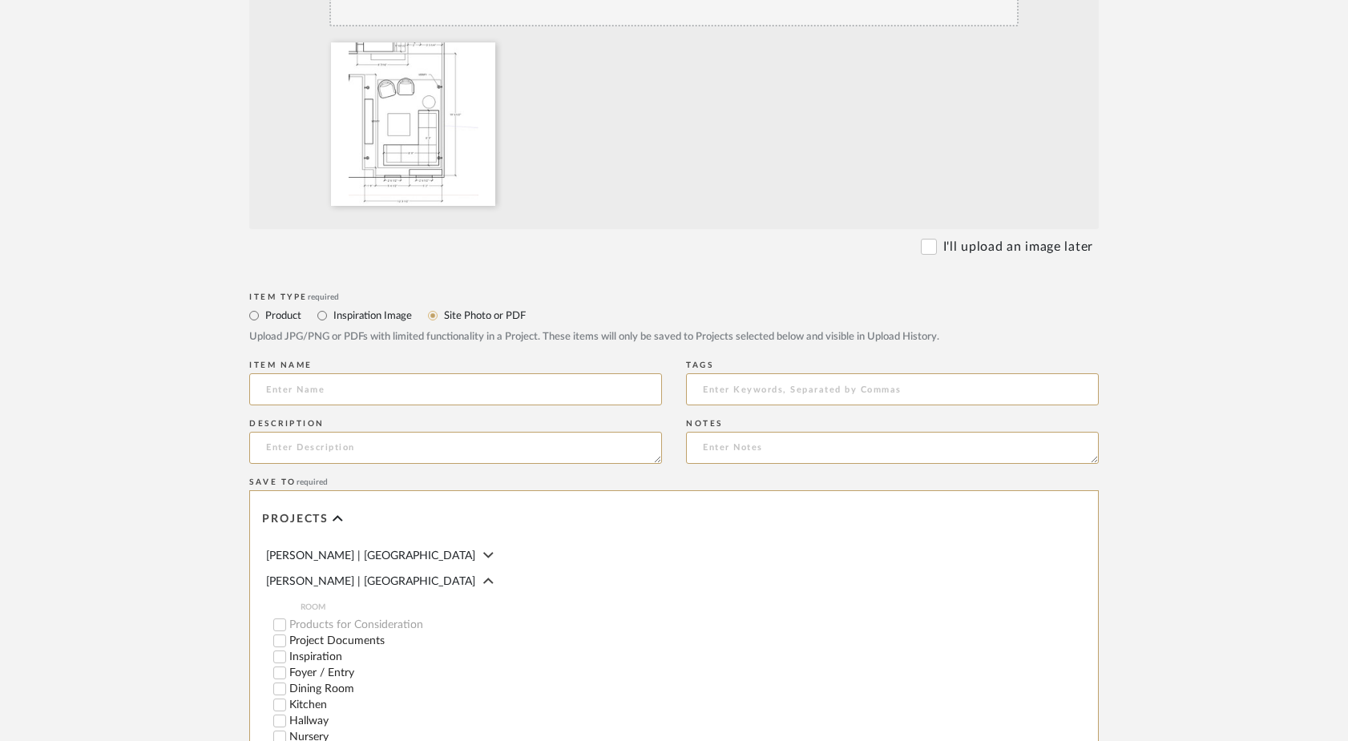
scroll to position [506, 0]
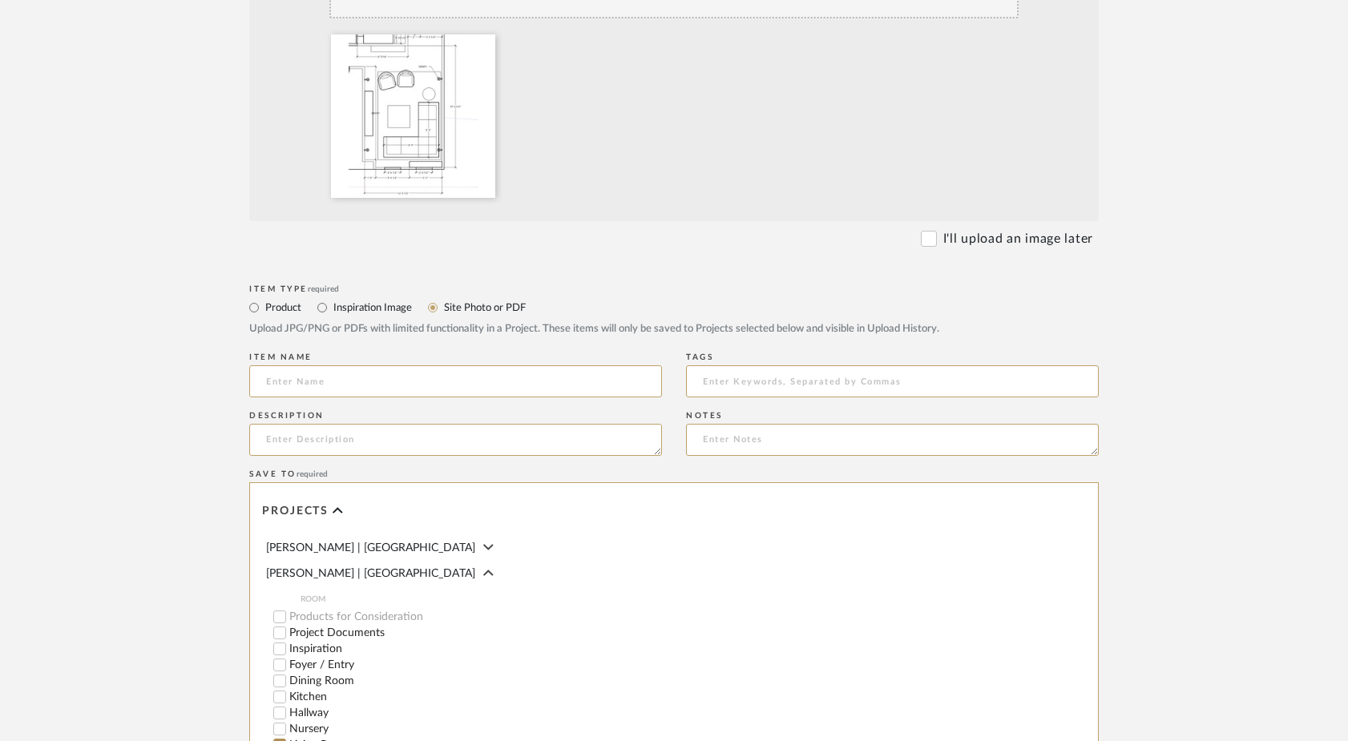
click at [396, 365] on div "Item name" at bounding box center [455, 378] width 413 height 58
click at [389, 377] on input at bounding box center [455, 381] width 413 height 32
type input "L"
click at [198, 388] on form "Bulk upload images - create multiple items Import from Pinterest - create items…" at bounding box center [673, 405] width 1021 height 1043
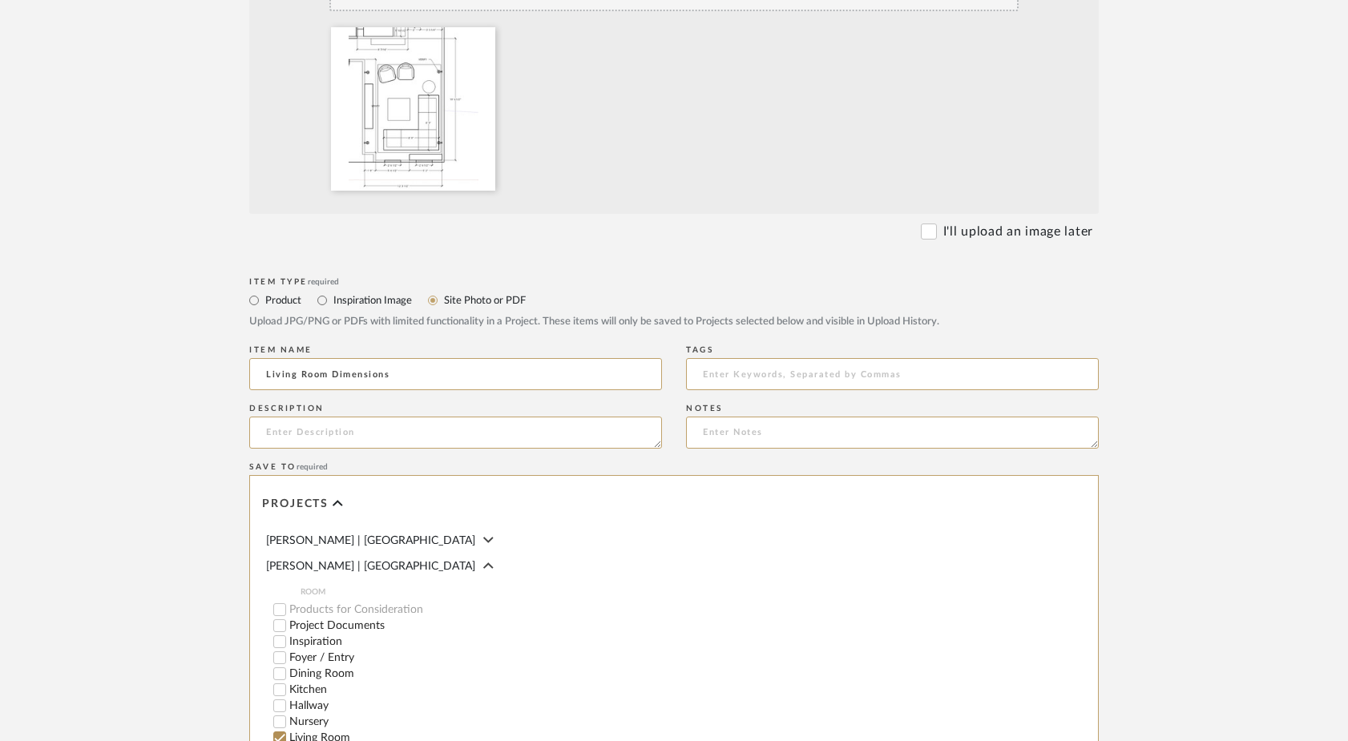
drag, startPoint x: 405, startPoint y: 377, endPoint x: 216, endPoint y: 370, distance: 189.2
click at [216, 370] on form "Bulk upload images - create multiple items Import from Pinterest - create items…" at bounding box center [673, 398] width 1021 height 1043
type input "Floor Plan"
click at [136, 399] on upload-items "Create new item in [PERSON_NAME] | Upper West Side Upload photos, documents or …" at bounding box center [674, 281] width 1348 height 1358
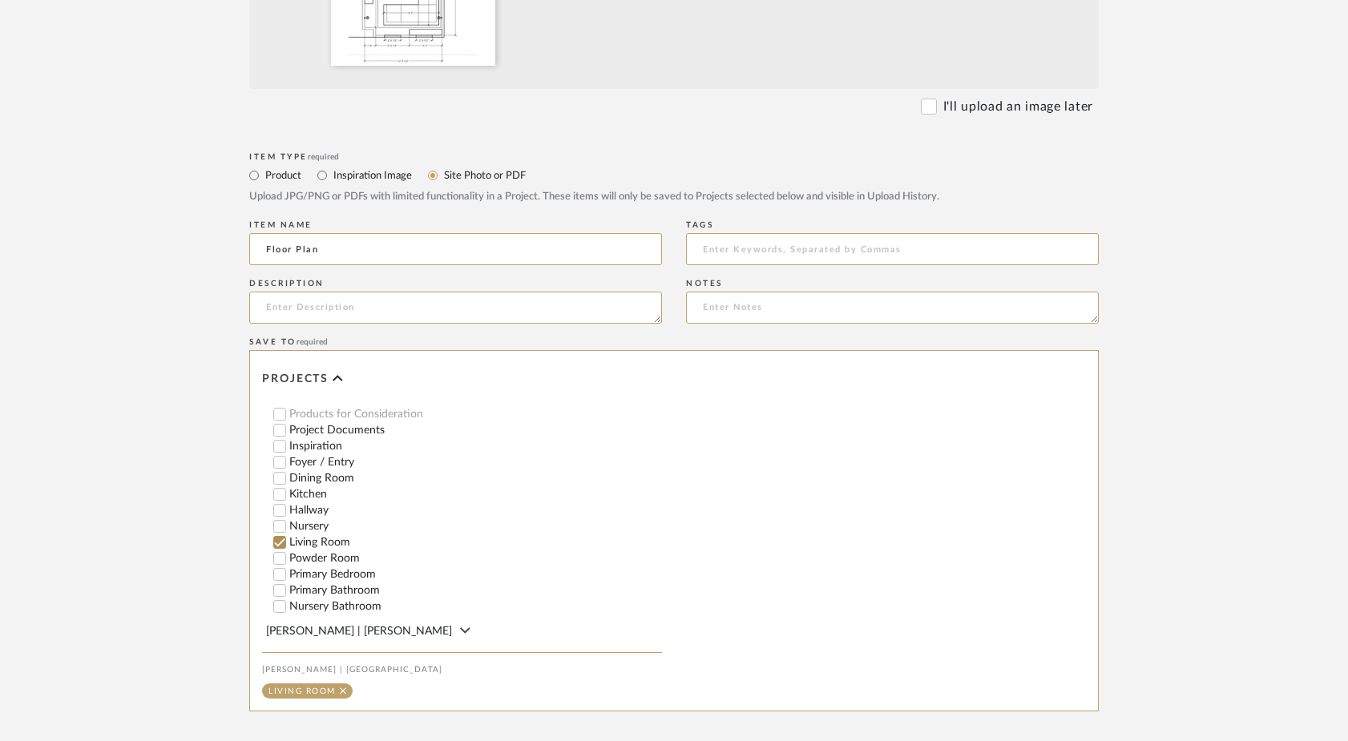
scroll to position [806, 0]
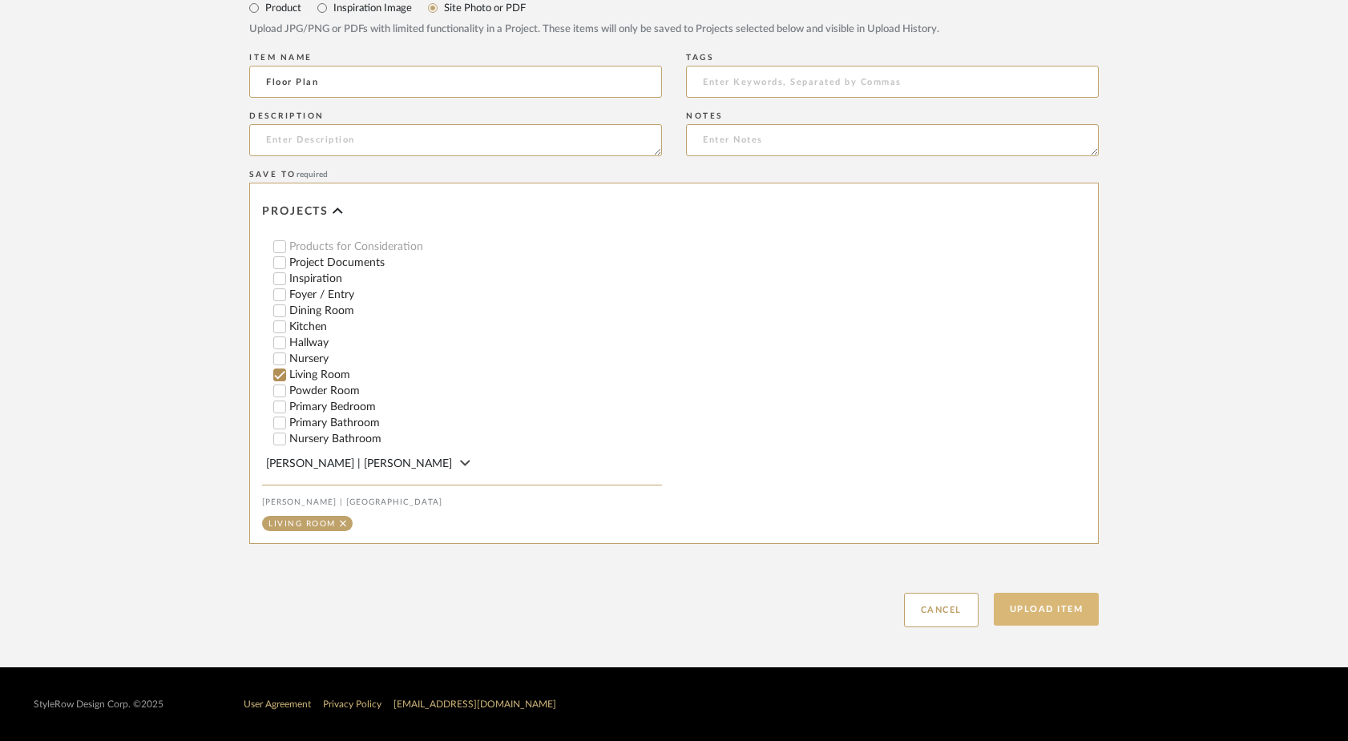
click at [1074, 609] on button "Upload Item" at bounding box center [1046, 609] width 106 height 33
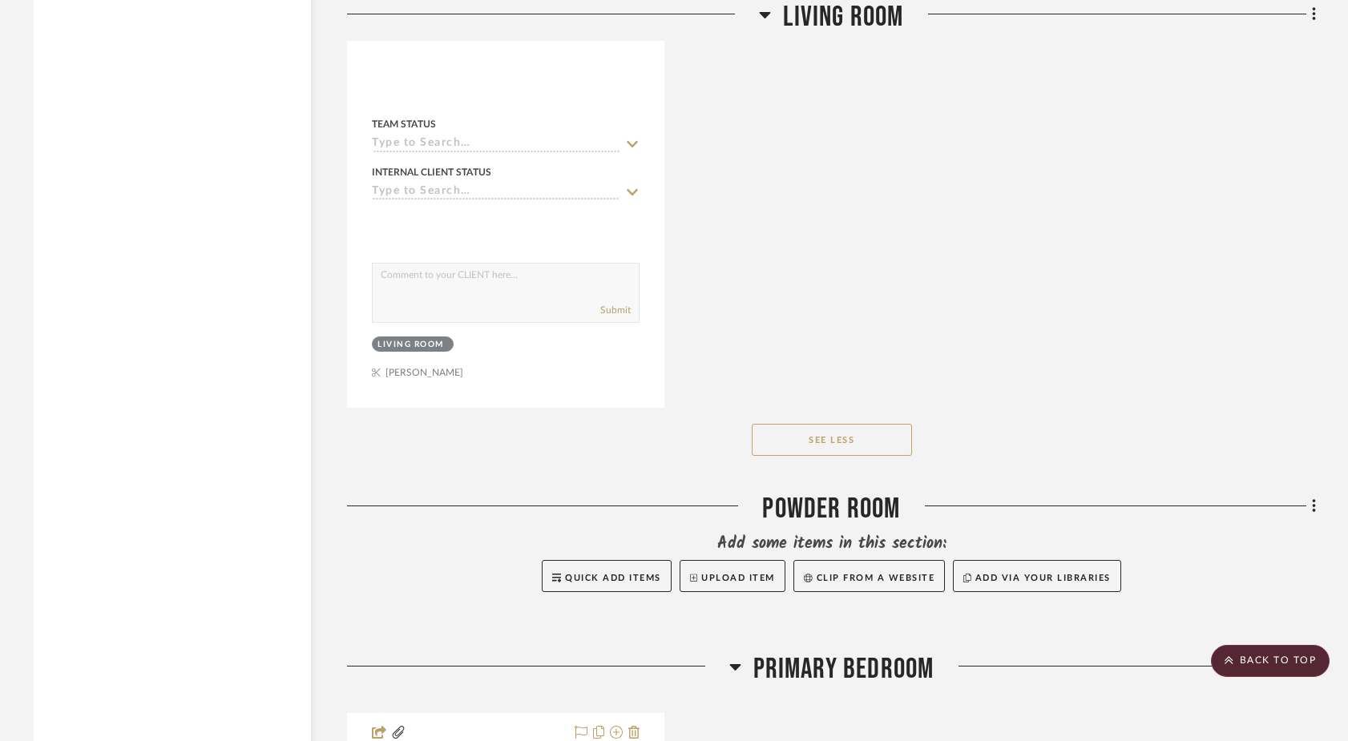
scroll to position [12796, 0]
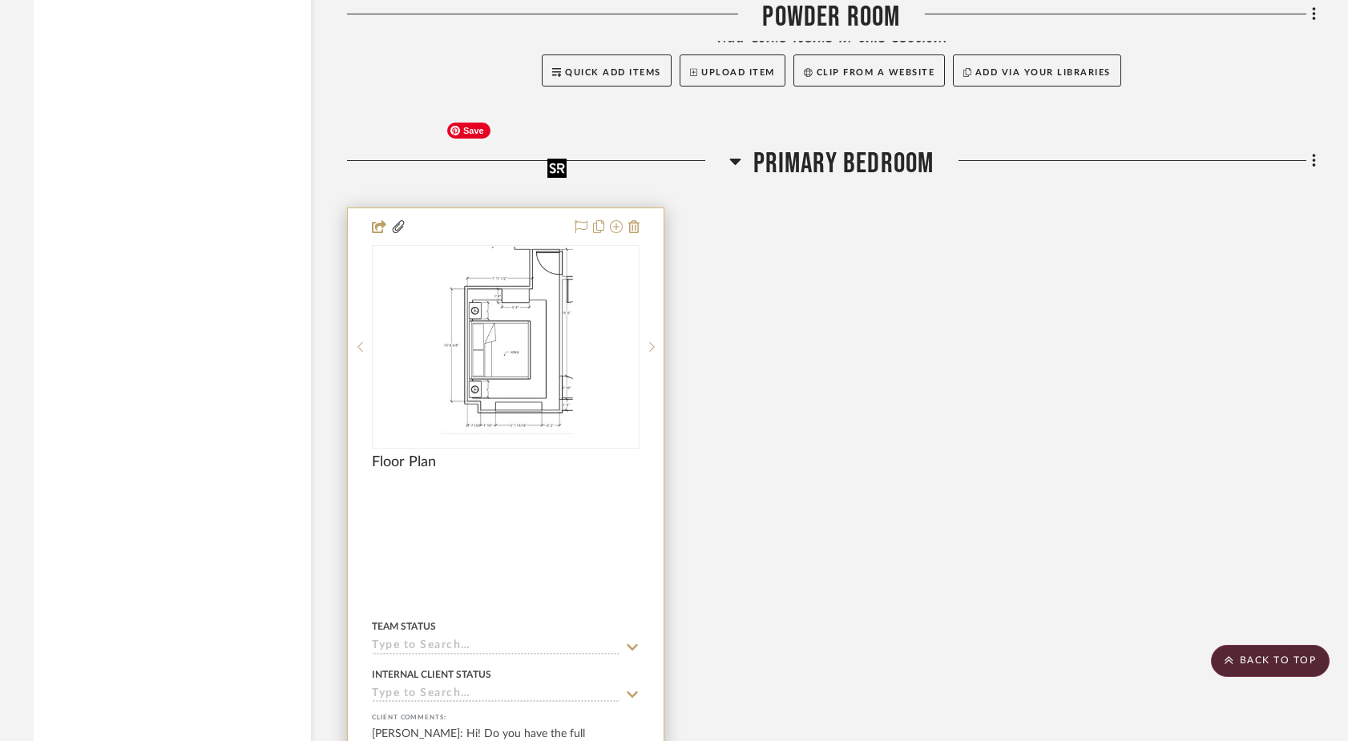
click at [493, 263] on img "0" at bounding box center [506, 347] width 134 height 200
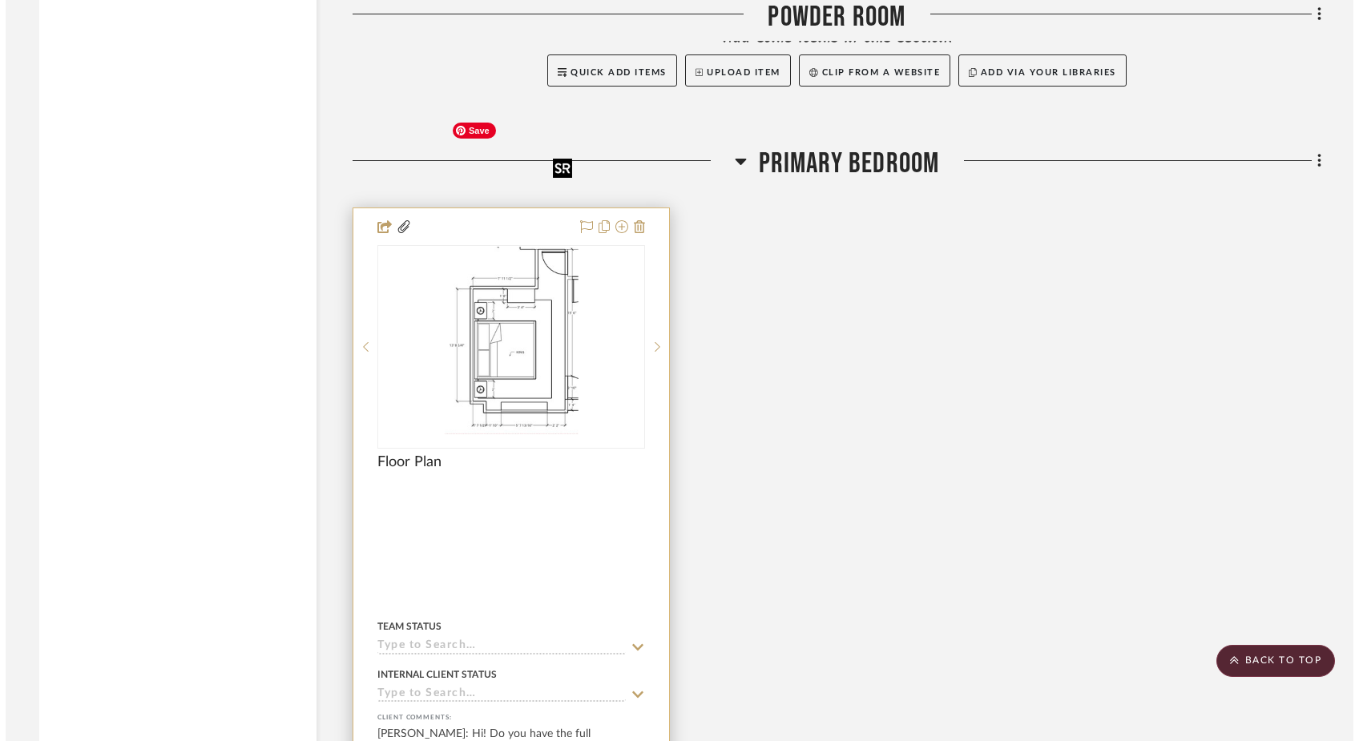
scroll to position [0, 0]
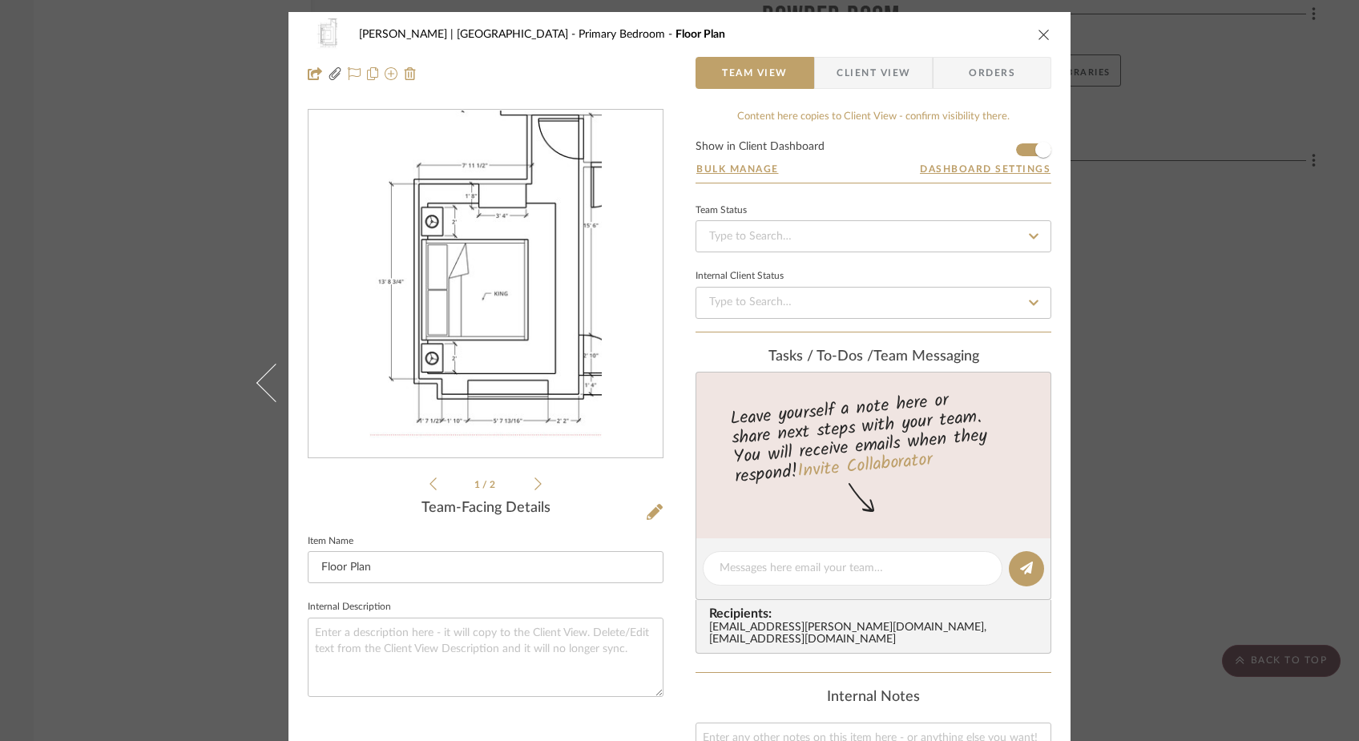
click at [861, 69] on span "Client View" at bounding box center [873, 73] width 74 height 32
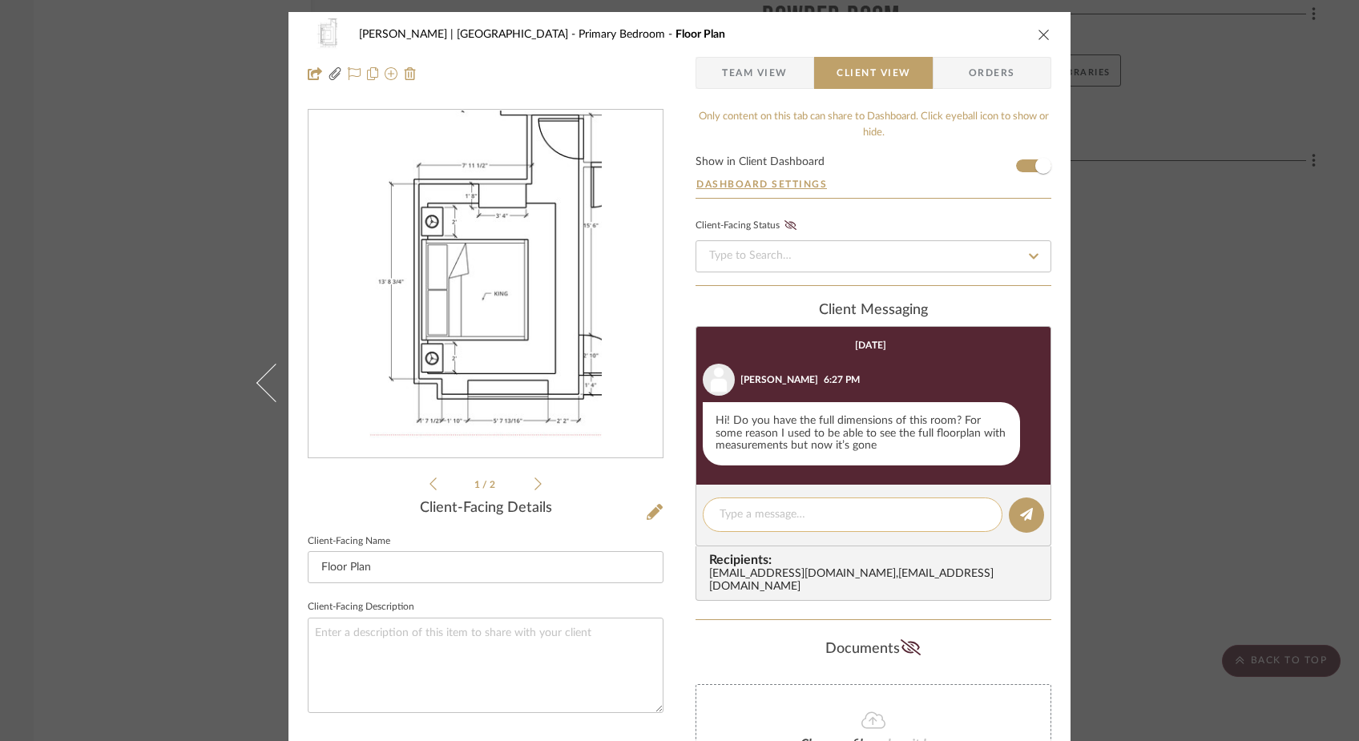
click at [753, 517] on textarea at bounding box center [852, 514] width 266 height 17
type textarea "Hi! Let me know if you can see it now?"
click at [1032, 514] on button at bounding box center [1026, 515] width 35 height 35
